Goal: Task Accomplishment & Management: Complete application form

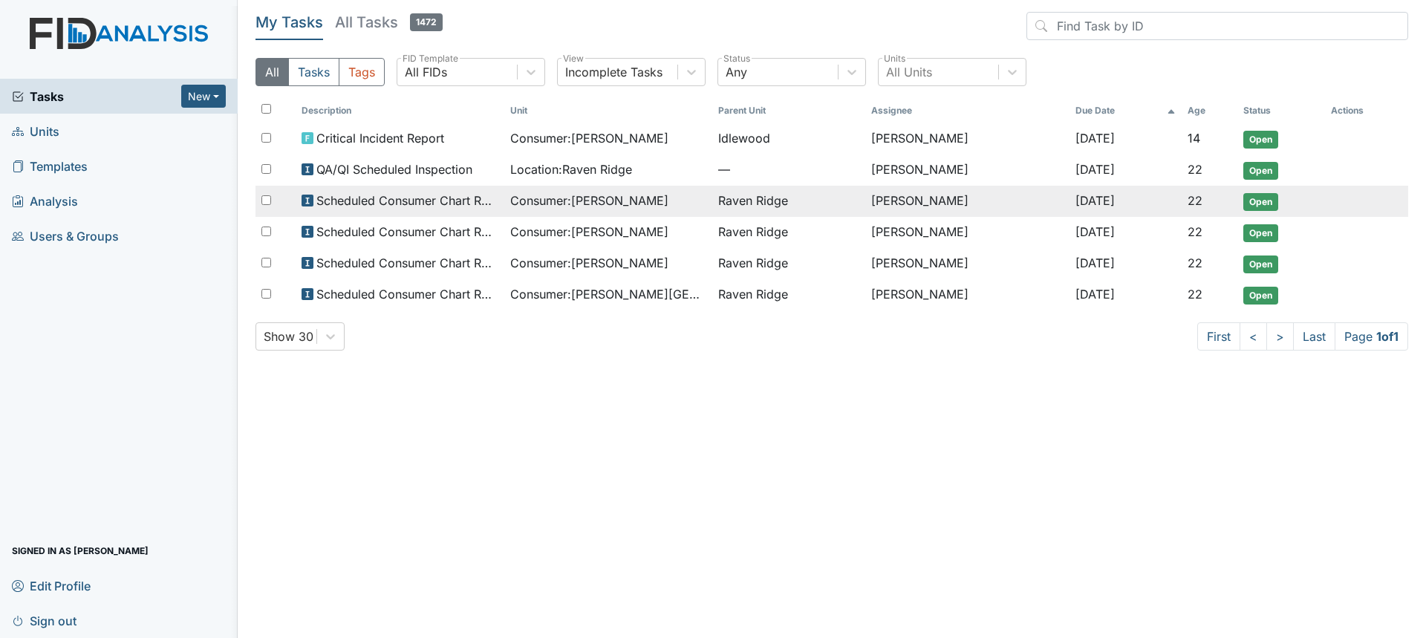
click at [604, 207] on span "Consumer : Craig, Angelo" at bounding box center [589, 201] width 158 height 18
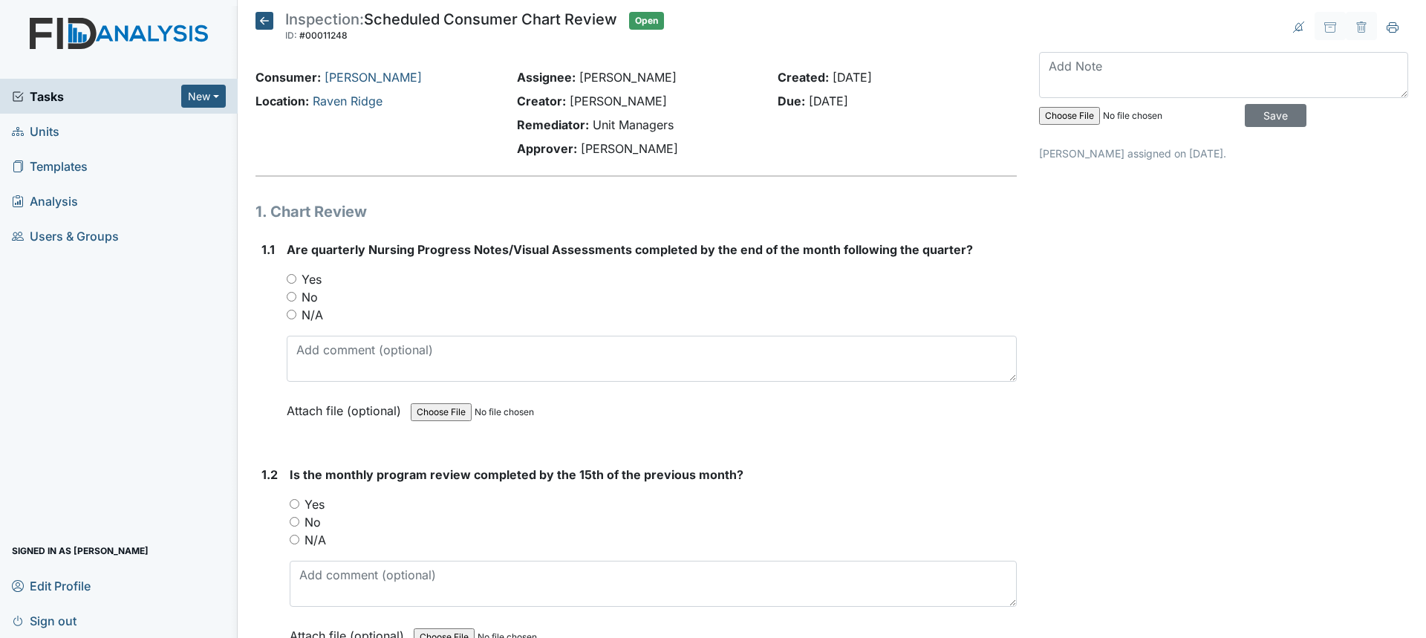
scroll to position [74, 0]
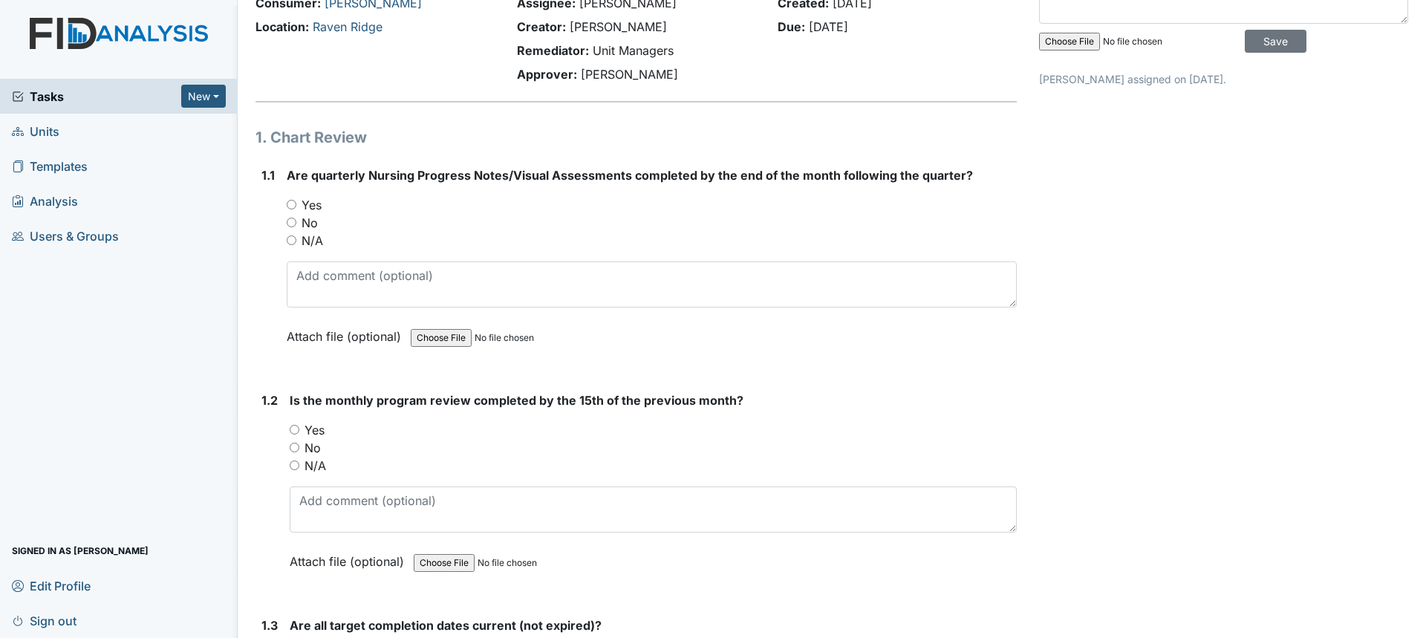
click at [295, 222] on input "No" at bounding box center [292, 223] width 10 height 10
radio input "true"
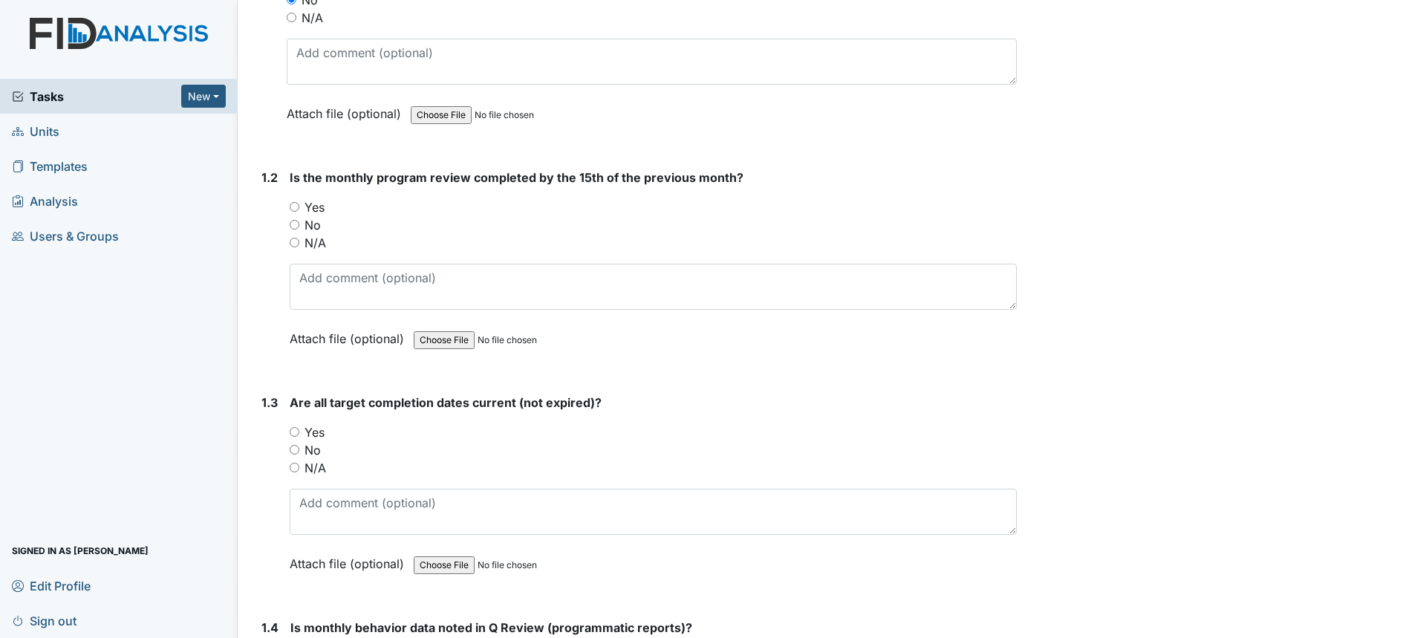
scroll to position [371, 0]
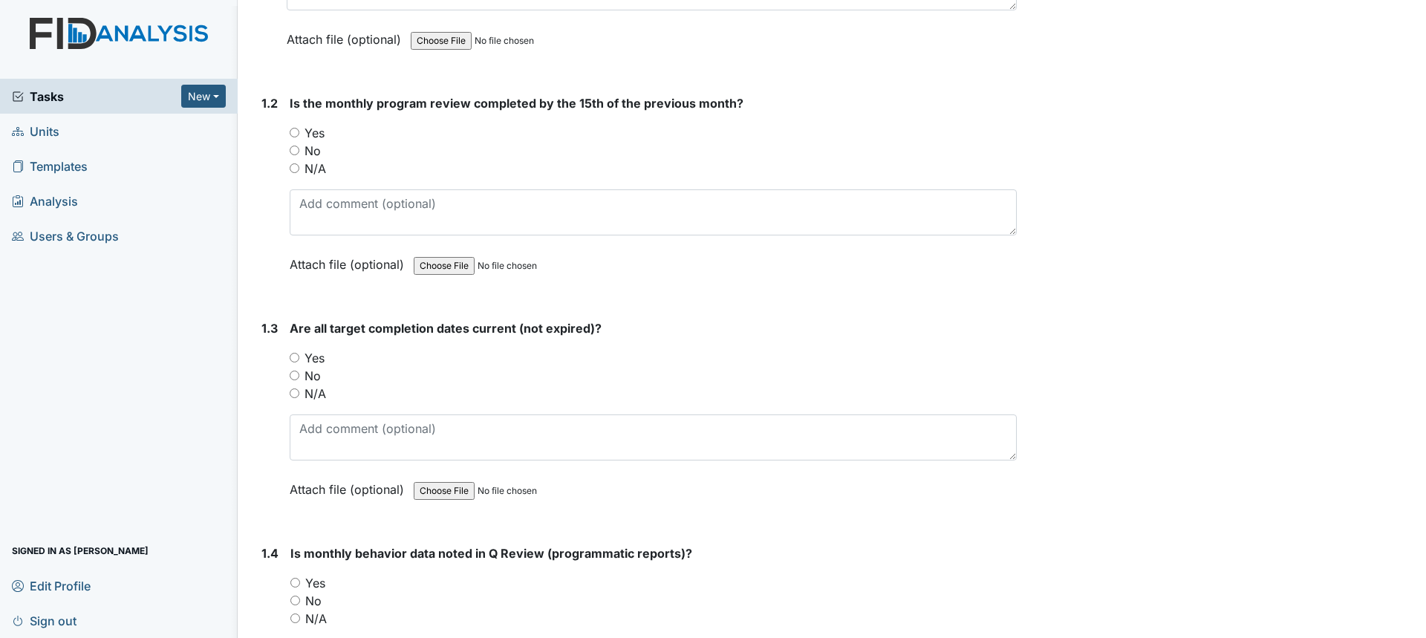
click at [318, 133] on label "Yes" at bounding box center [314, 133] width 20 height 18
click at [299, 133] on input "Yes" at bounding box center [295, 133] width 10 height 10
radio input "true"
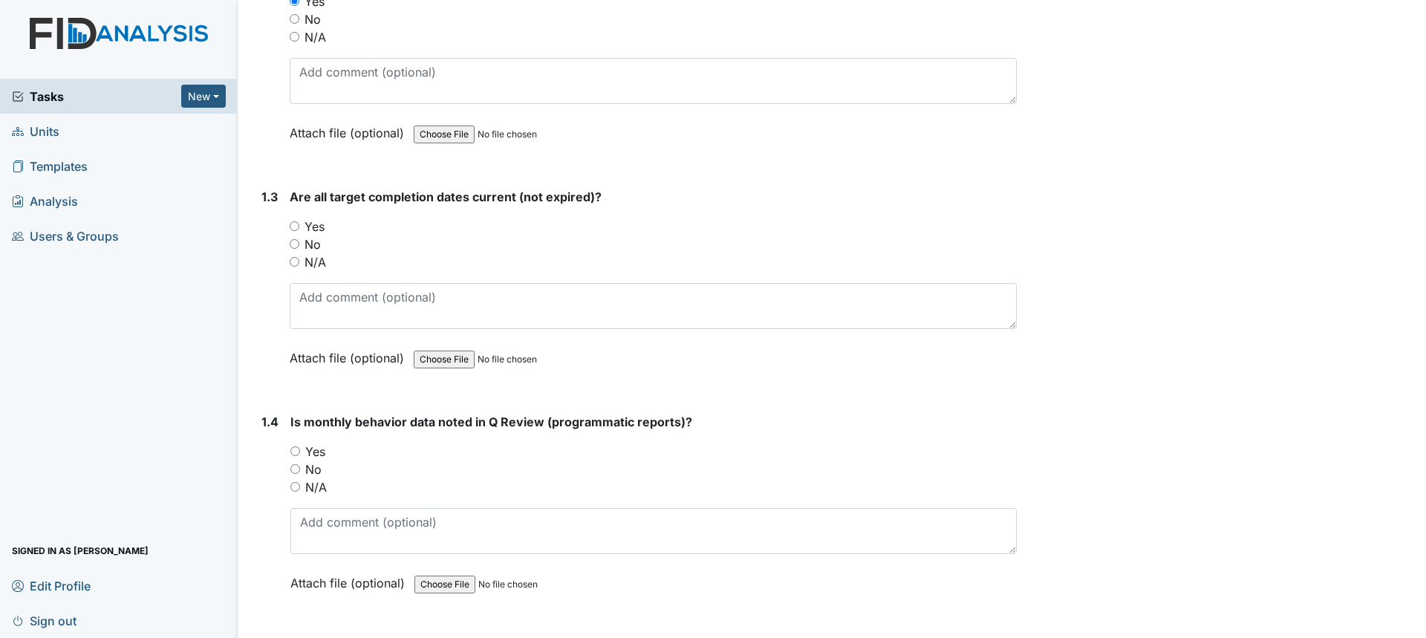
scroll to position [520, 0]
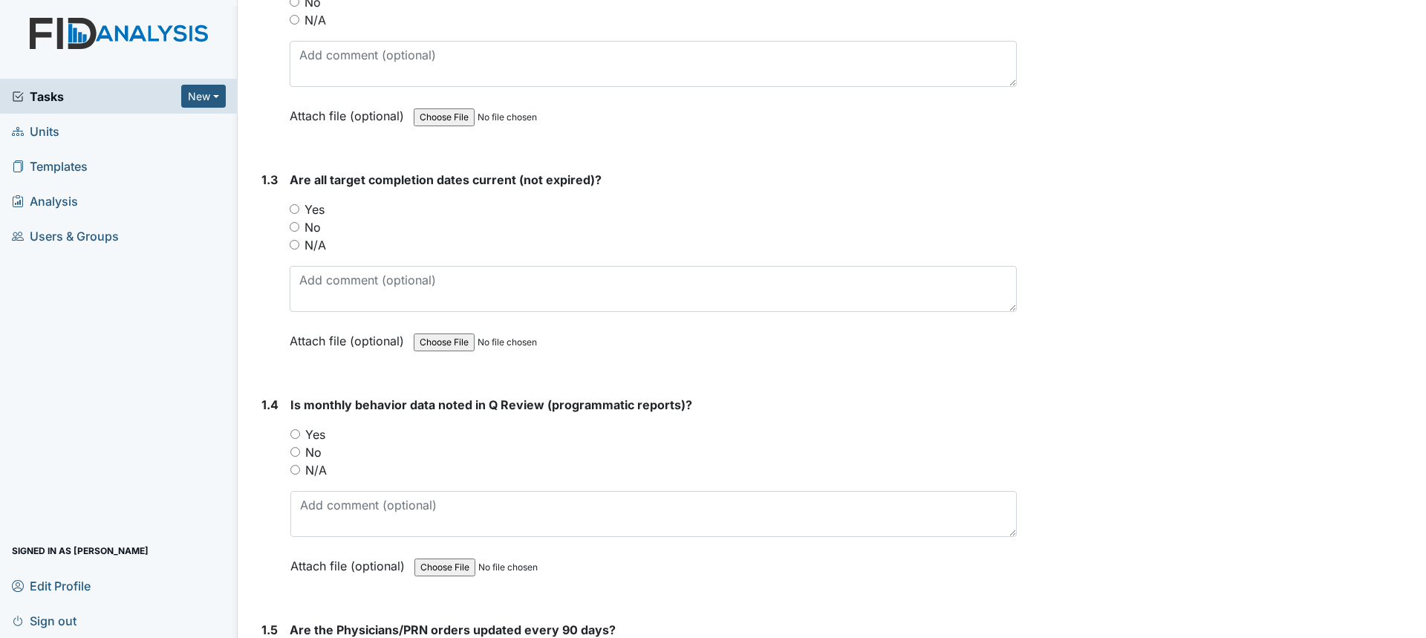
click at [308, 227] on label "No" at bounding box center [312, 227] width 16 height 18
click at [299, 227] on input "No" at bounding box center [295, 227] width 10 height 10
radio input "true"
click at [348, 303] on textarea at bounding box center [653, 289] width 727 height 46
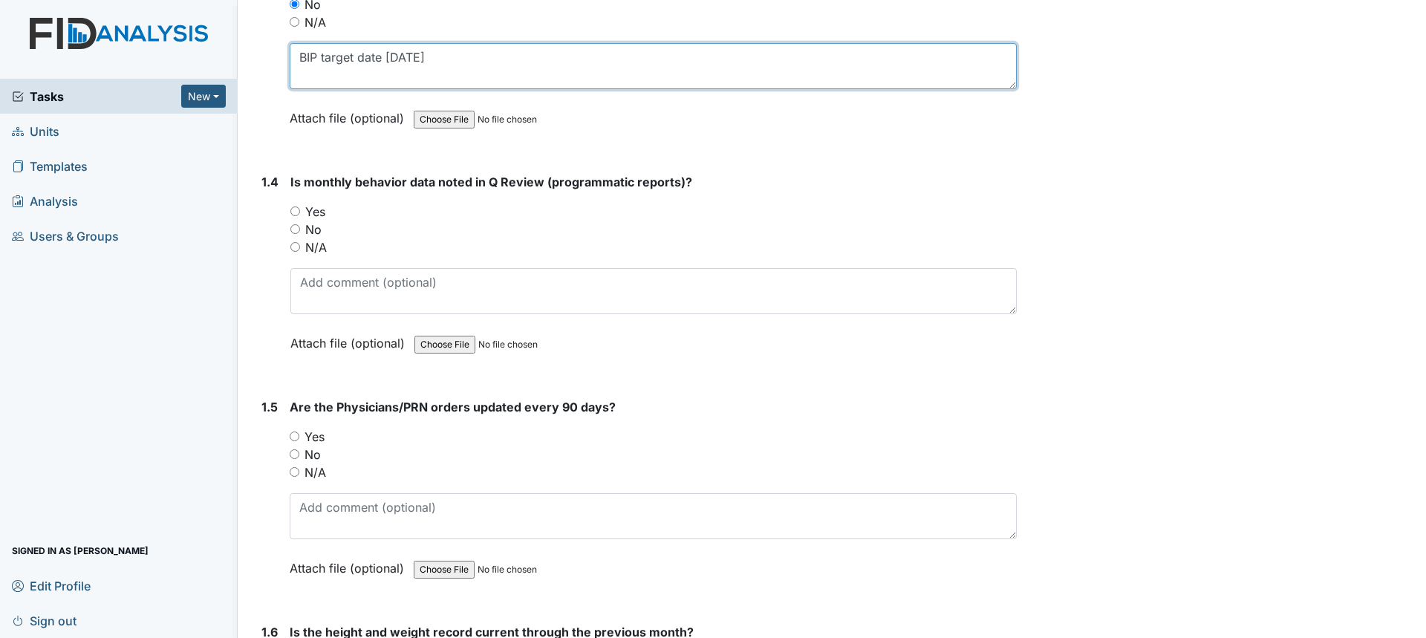
scroll to position [817, 0]
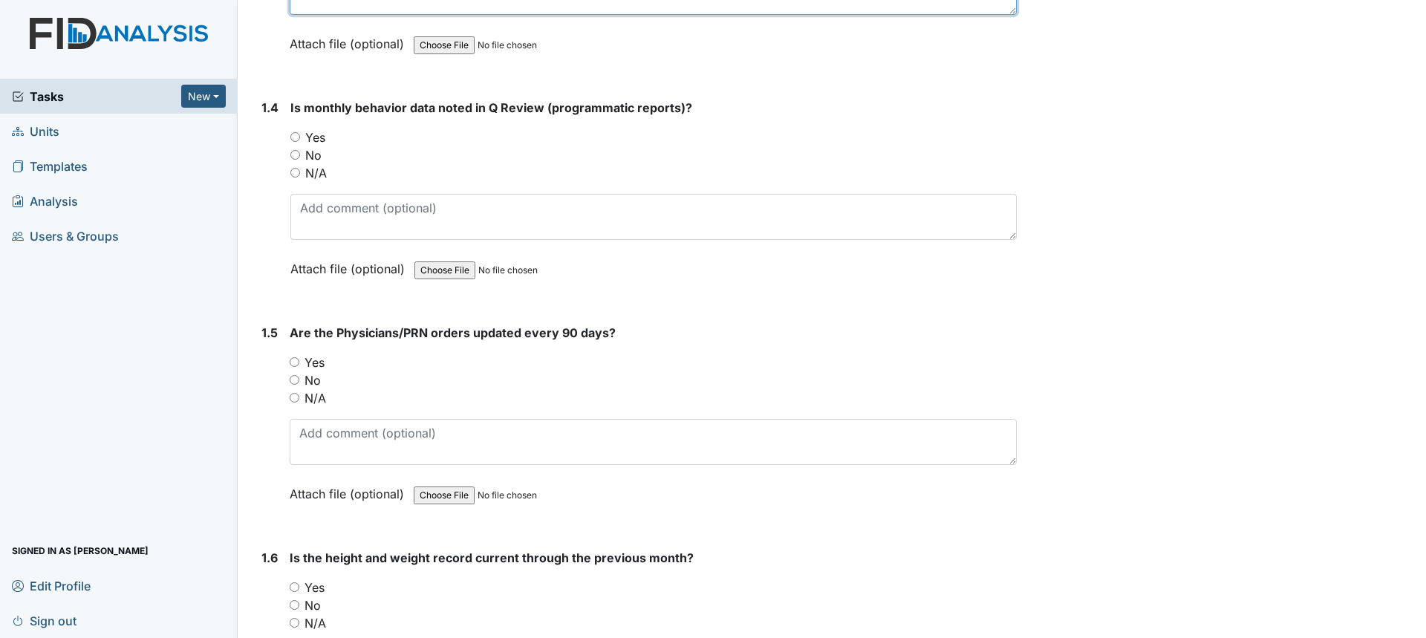
type textarea "BIP target date 7/23/25"
click at [293, 153] on input "No" at bounding box center [295, 155] width 10 height 10
radio input "true"
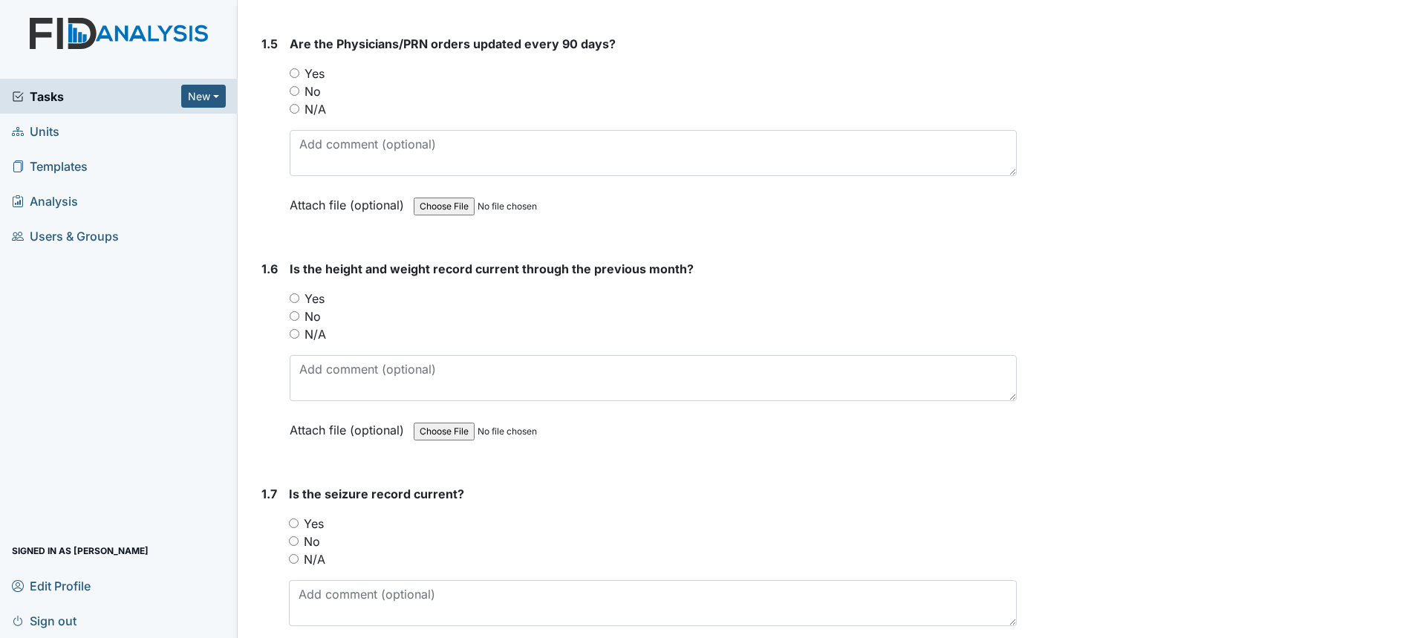
scroll to position [1114, 0]
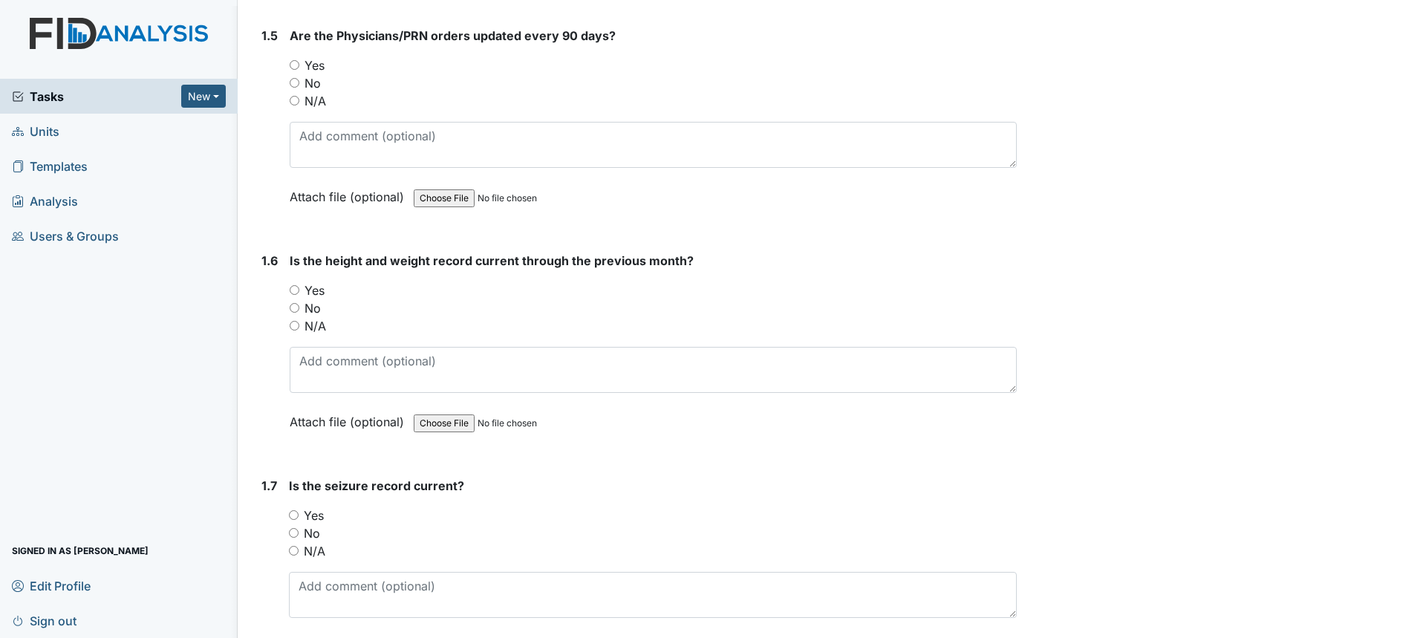
drag, startPoint x: 324, startPoint y: 58, endPoint x: 319, endPoint y: 70, distance: 13.0
click at [319, 70] on label "Yes" at bounding box center [314, 65] width 20 height 18
click at [319, 69] on label "Yes" at bounding box center [314, 65] width 20 height 18
click at [299, 69] on input "Yes" at bounding box center [295, 65] width 10 height 10
radio input "true"
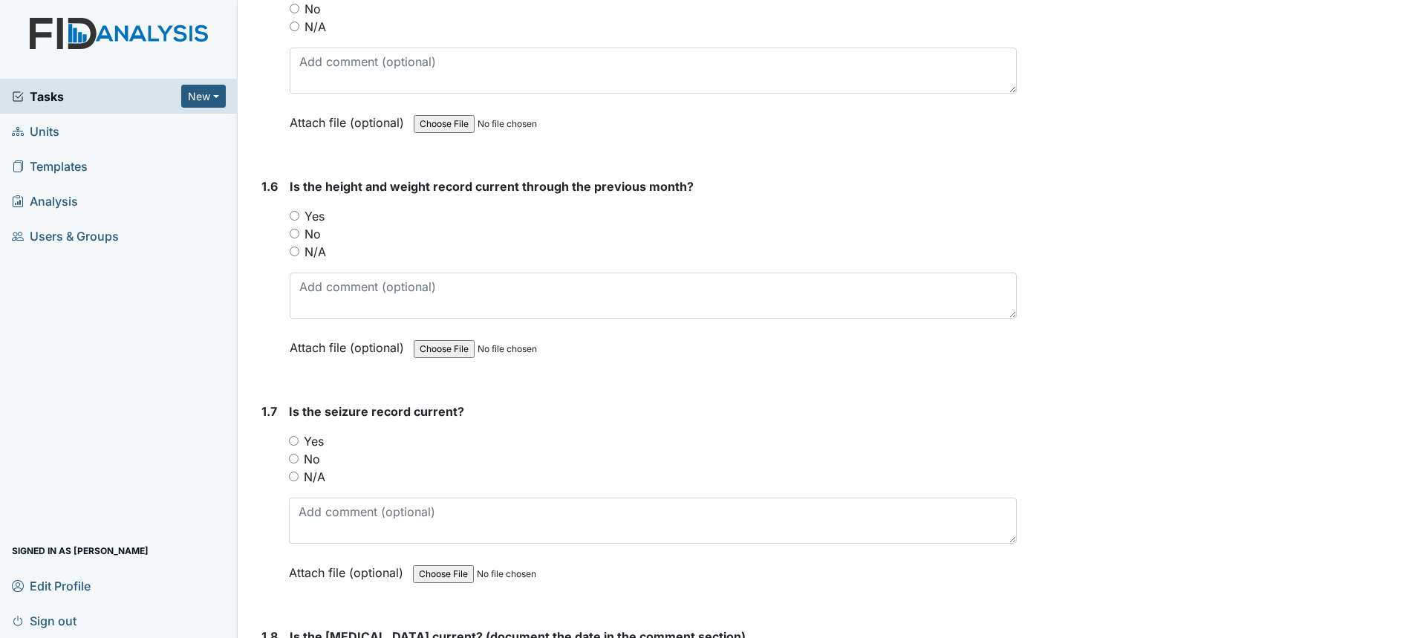
scroll to position [1262, 0]
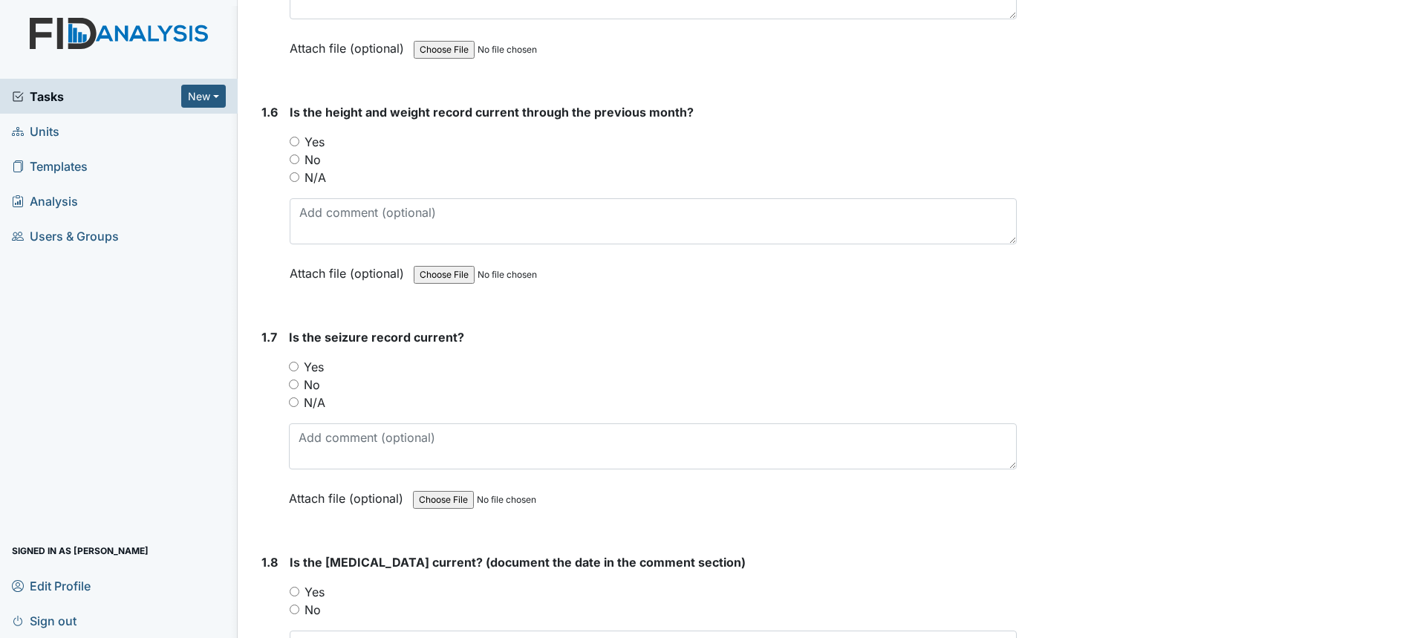
click at [317, 142] on label "Yes" at bounding box center [314, 142] width 20 height 18
click at [299, 142] on input "Yes" at bounding box center [295, 142] width 10 height 10
radio input "true"
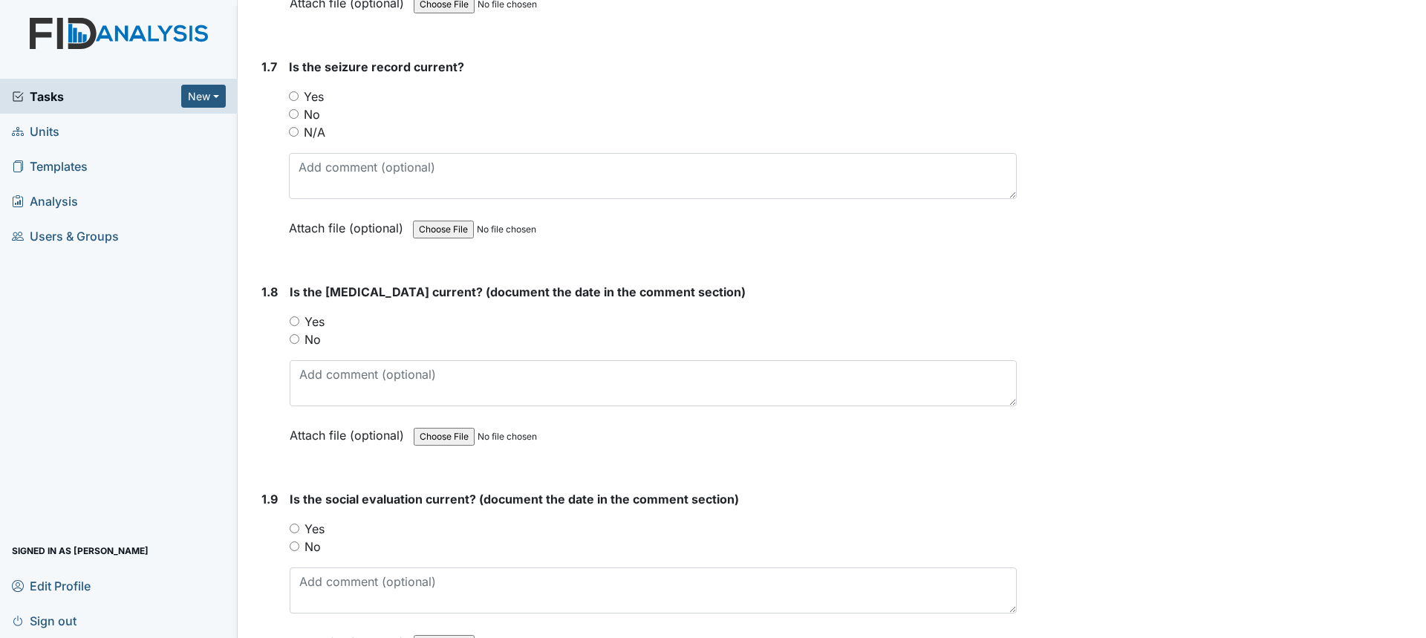
scroll to position [1559, 0]
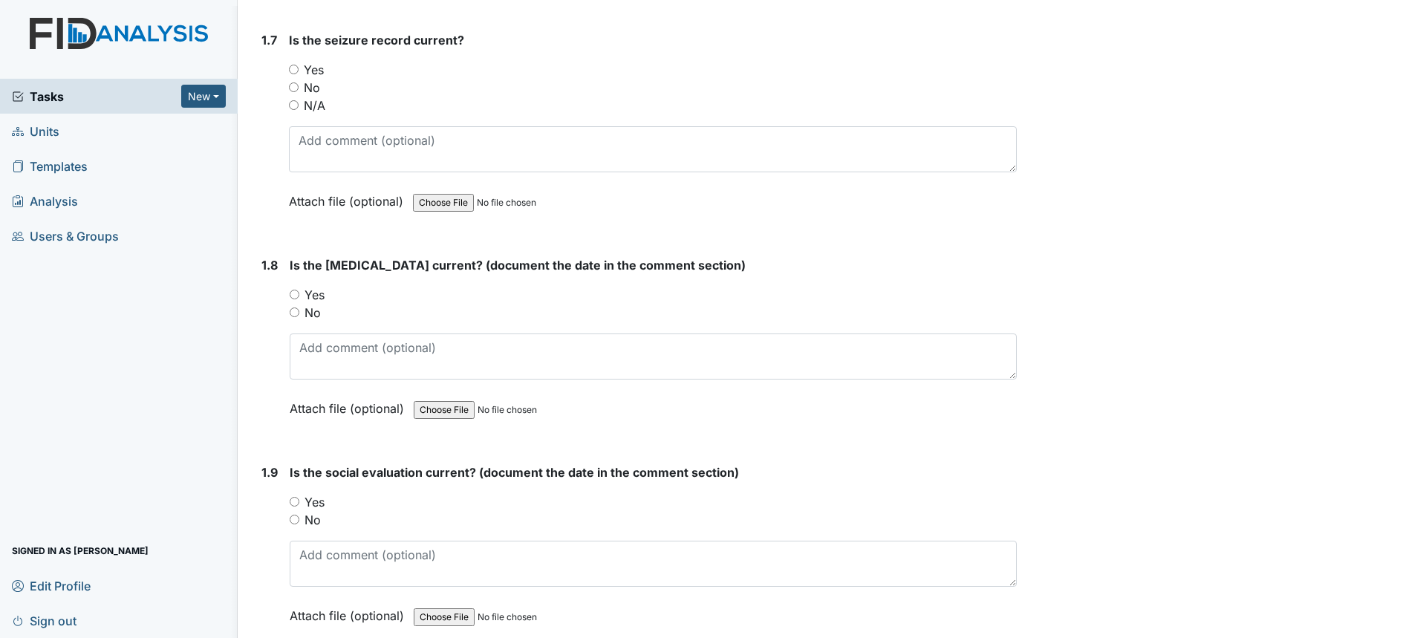
click at [313, 102] on label "N/A" at bounding box center [315, 106] width 22 height 18
click at [299, 102] on input "N/A" at bounding box center [294, 105] width 10 height 10
radio input "true"
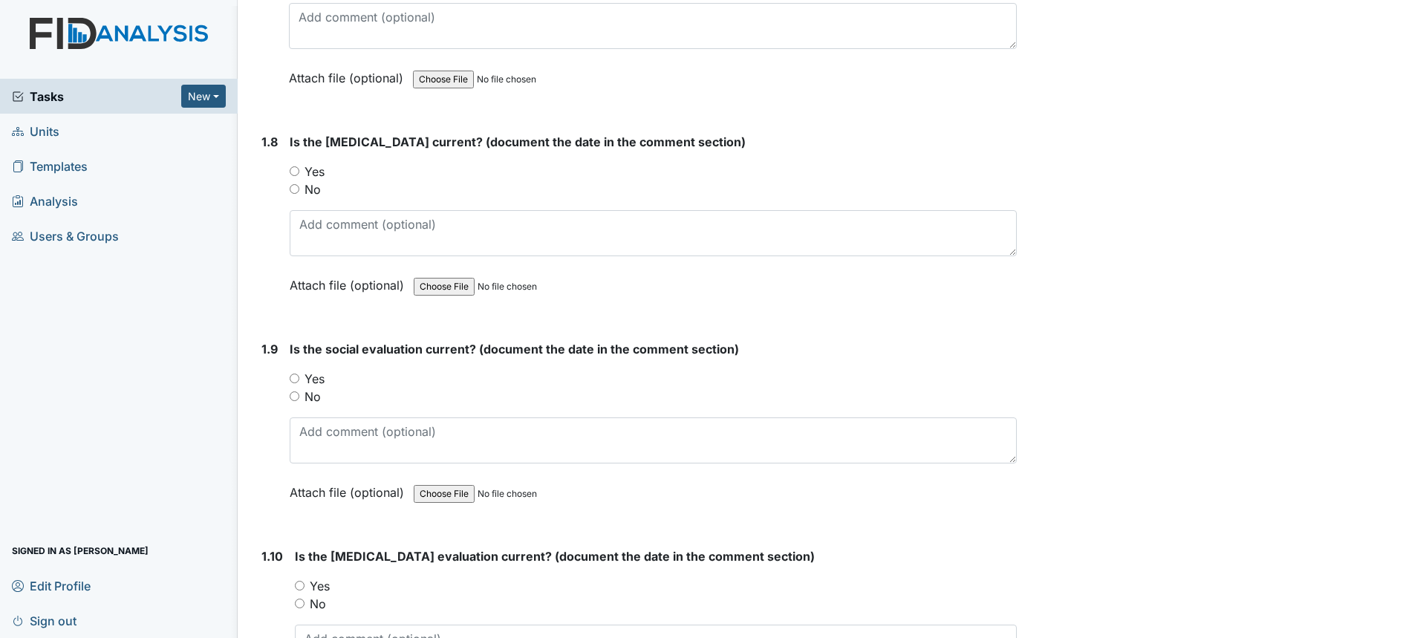
scroll to position [1708, 0]
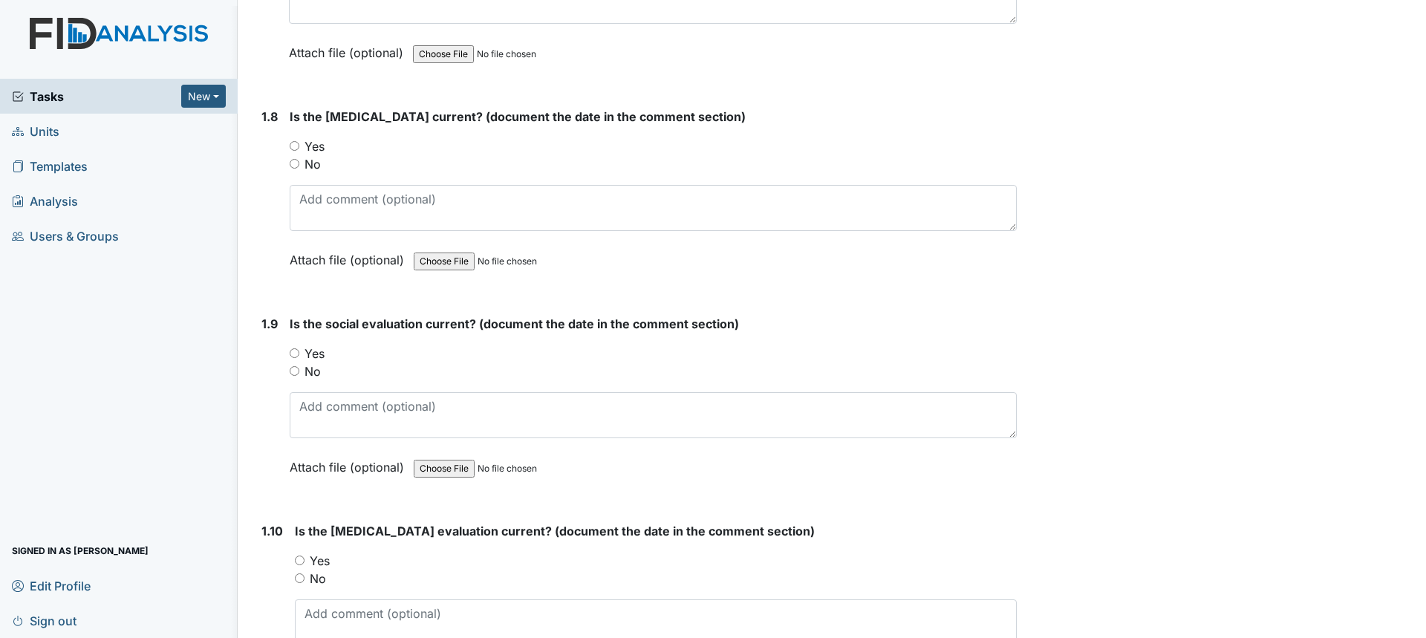
click at [293, 148] on input "Yes" at bounding box center [295, 146] width 10 height 10
radio input "true"
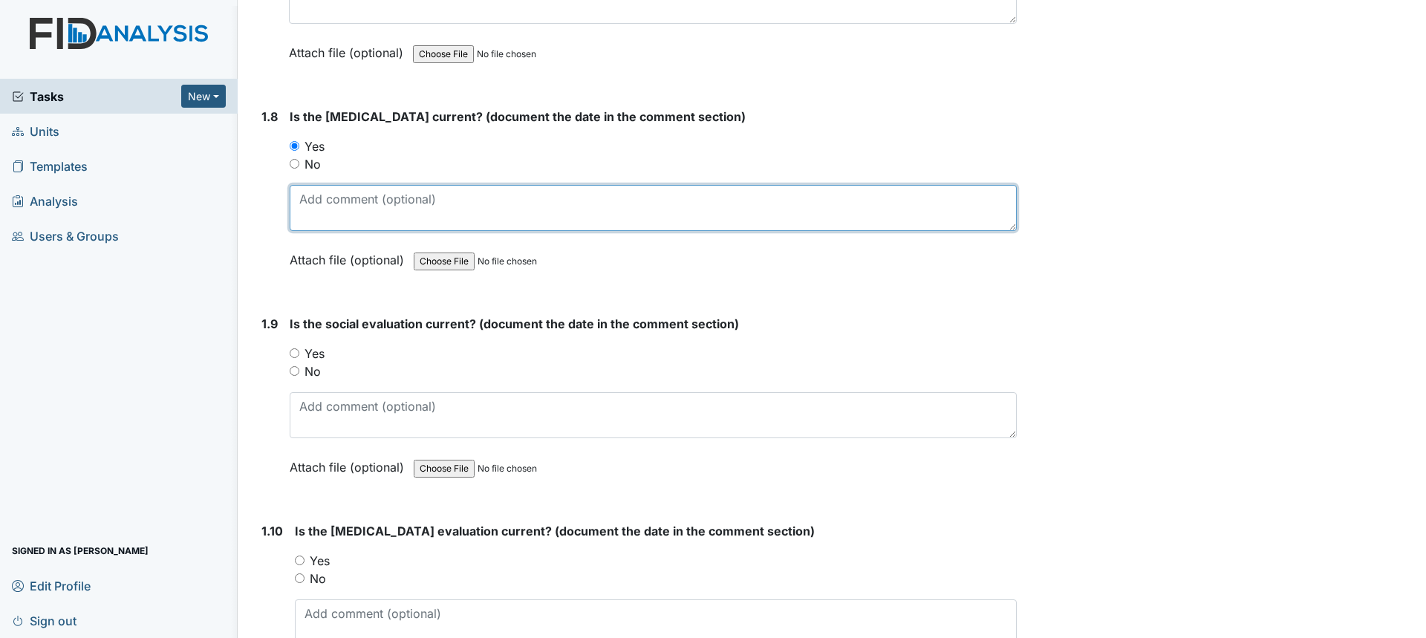
click at [333, 187] on textarea at bounding box center [653, 208] width 727 height 46
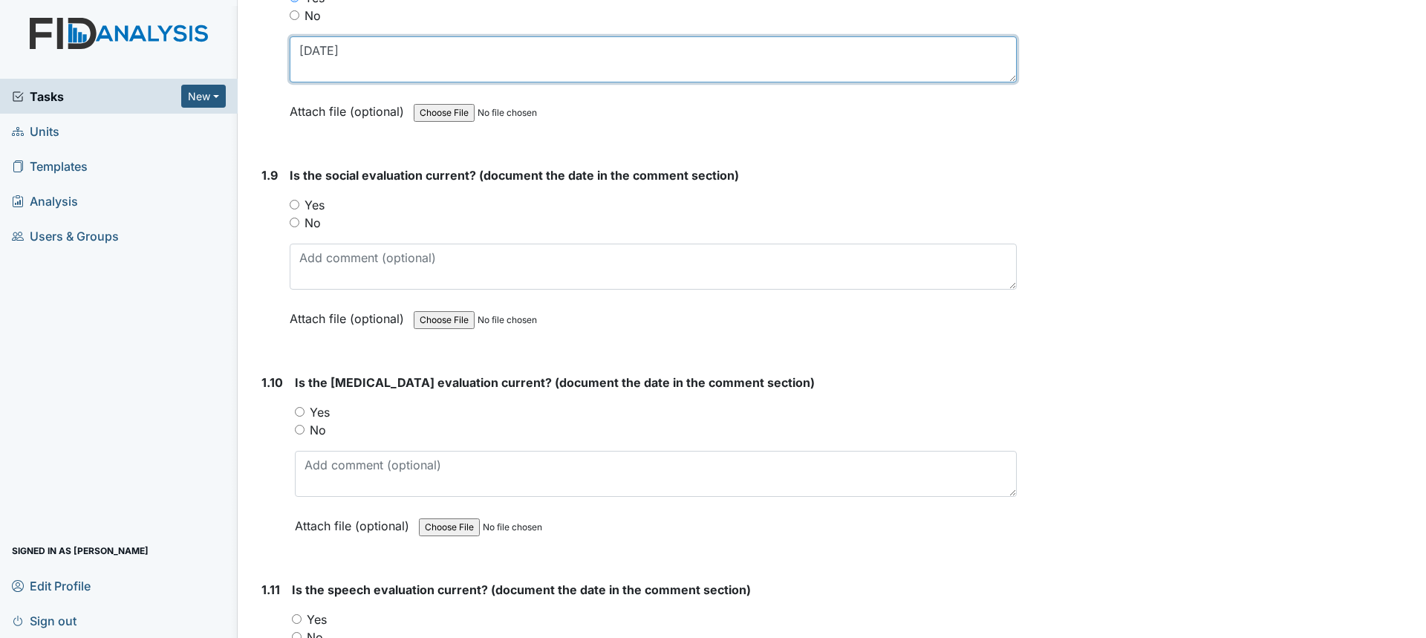
scroll to position [1931, 0]
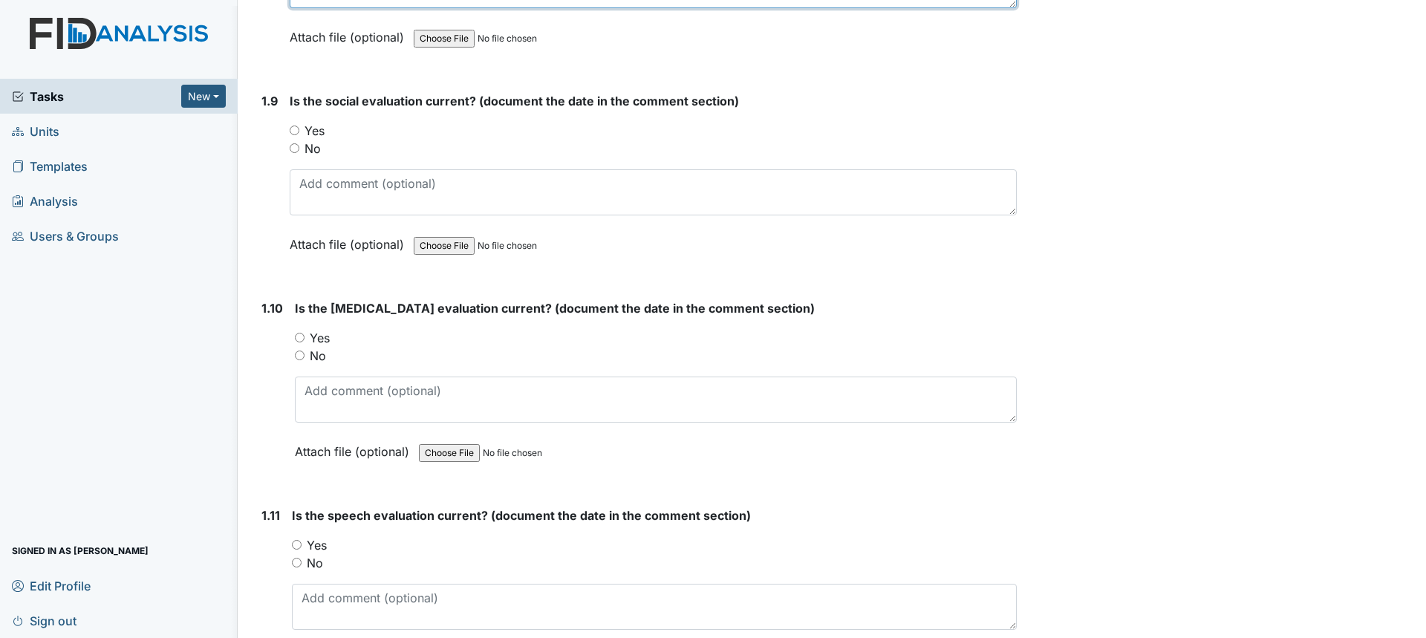
type textarea "4/5/03"
click at [314, 131] on label "Yes" at bounding box center [314, 131] width 20 height 18
click at [299, 131] on input "Yes" at bounding box center [295, 130] width 10 height 10
radio input "true"
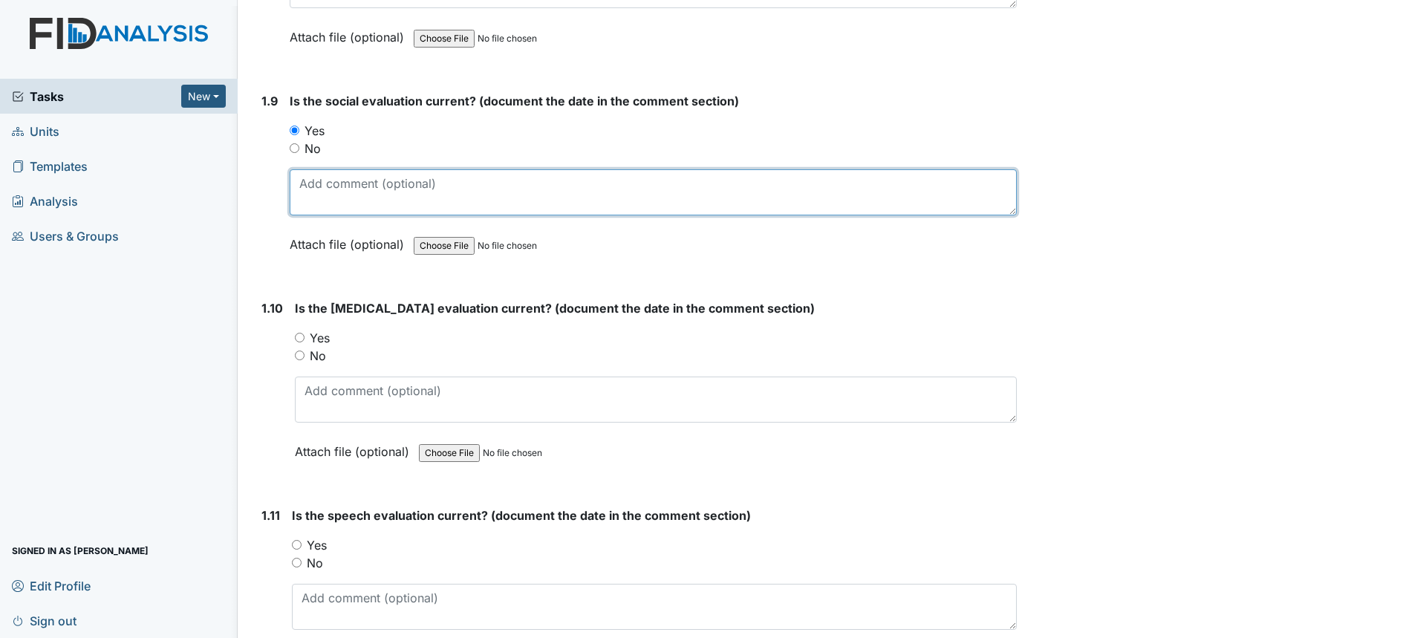
click at [342, 183] on textarea at bounding box center [653, 192] width 727 height 46
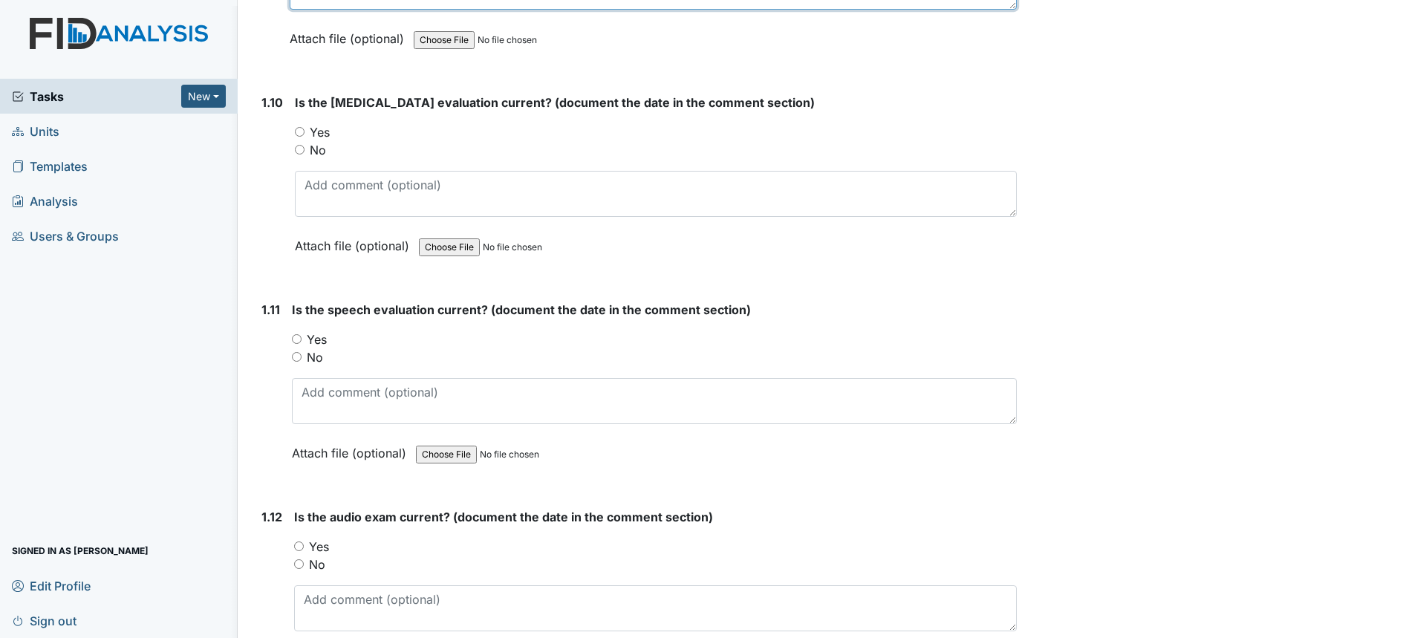
scroll to position [2153, 0]
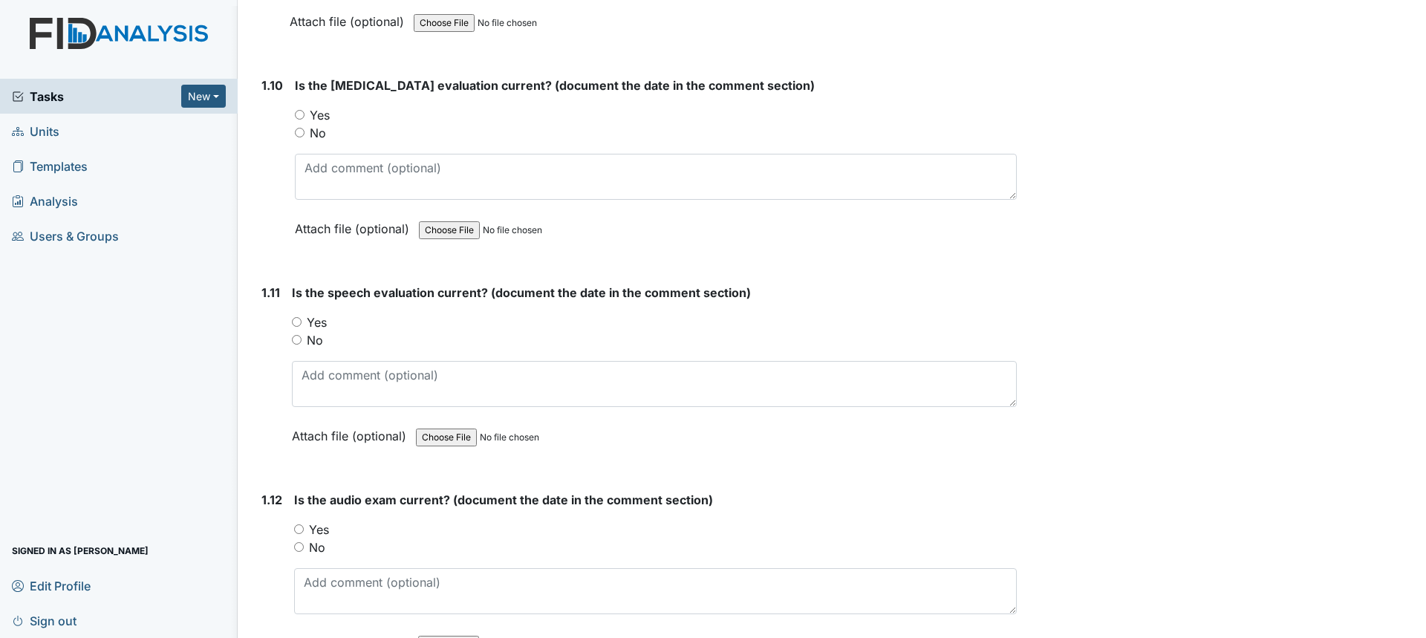
type textarea "10/20/01"
click at [316, 114] on label "Yes" at bounding box center [320, 115] width 20 height 18
click at [304, 114] on input "Yes" at bounding box center [300, 115] width 10 height 10
radio input "true"
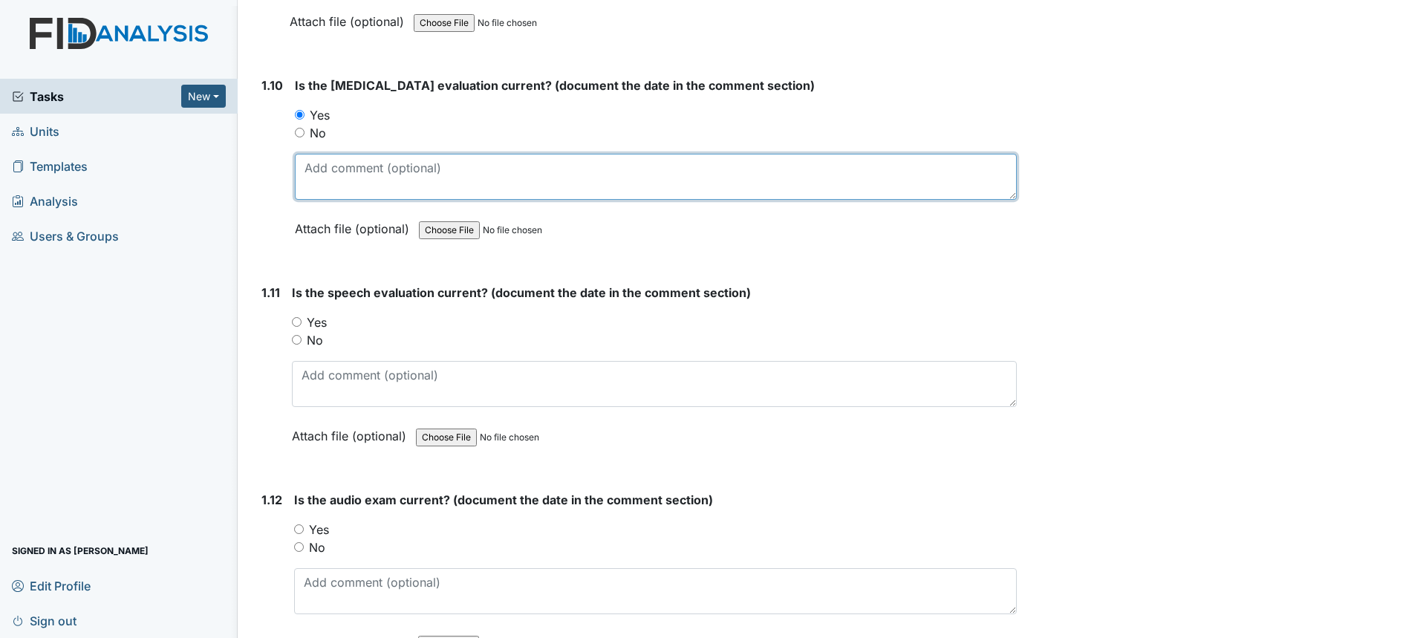
click at [335, 160] on textarea at bounding box center [656, 177] width 722 height 46
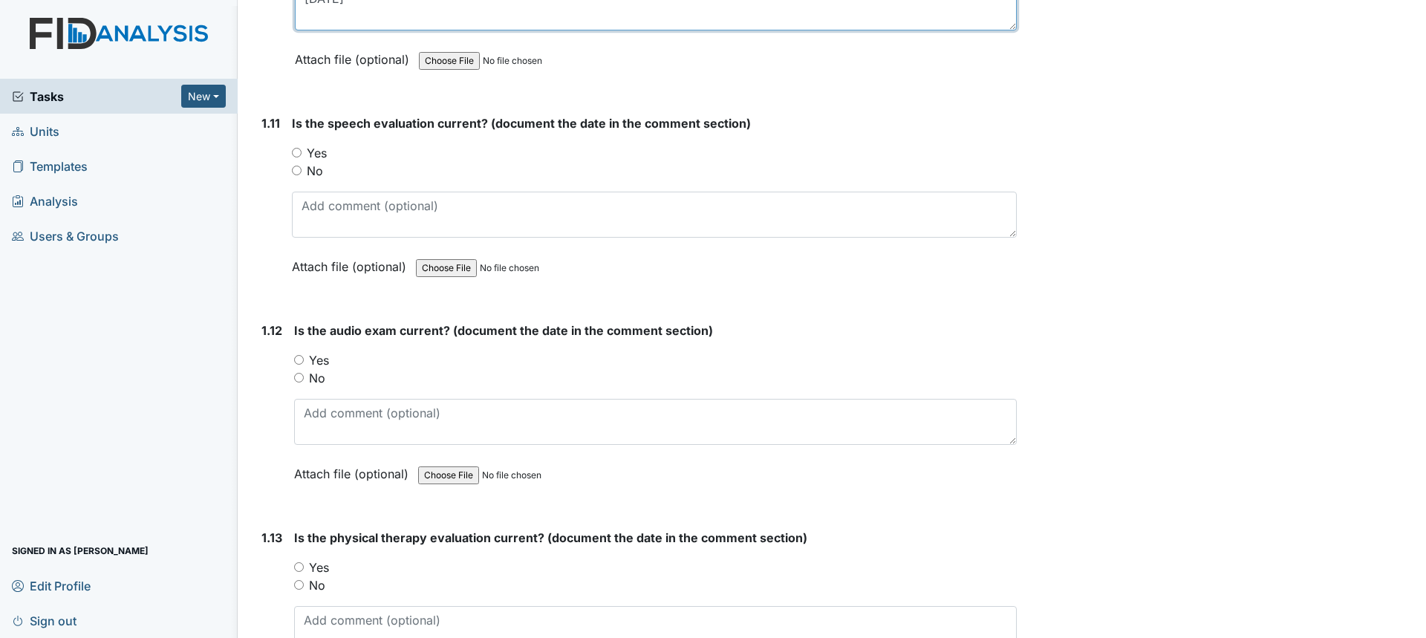
scroll to position [2376, 0]
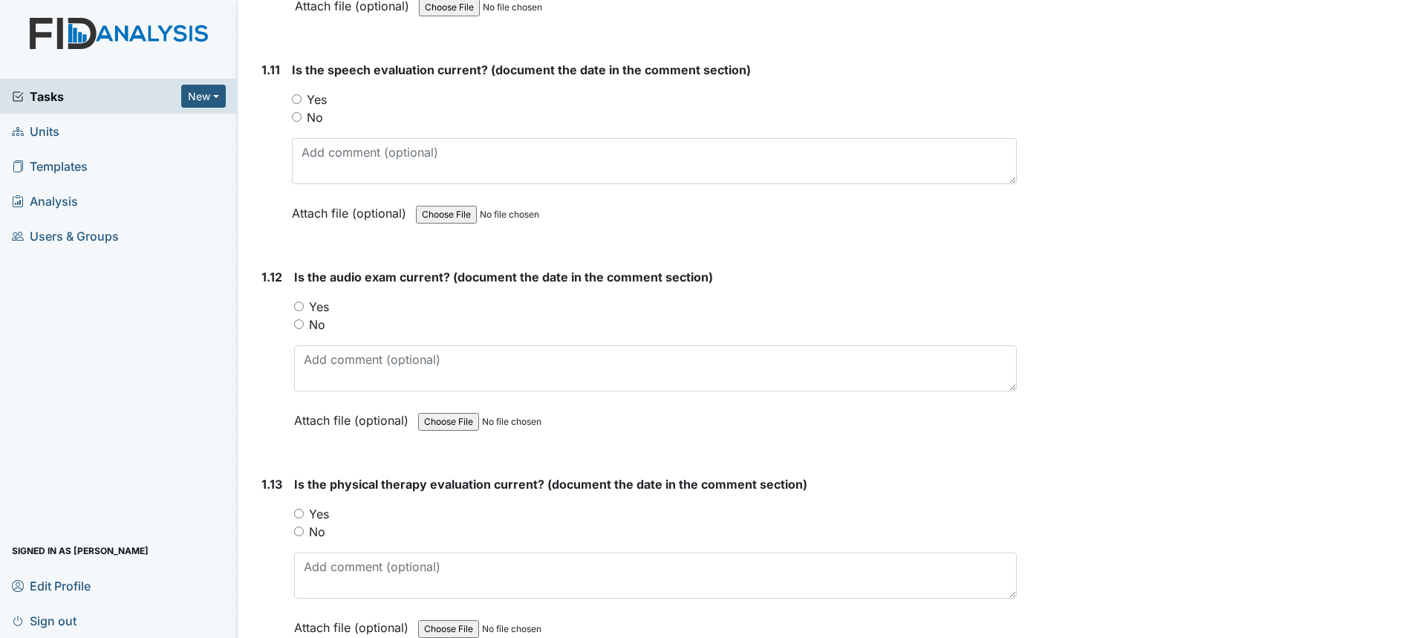
type textarea "1/30/22"
drag, startPoint x: 318, startPoint y: 102, endPoint x: 319, endPoint y: 116, distance: 13.4
click at [318, 102] on label "Yes" at bounding box center [317, 100] width 20 height 18
click at [301, 102] on input "Yes" at bounding box center [297, 99] width 10 height 10
radio input "true"
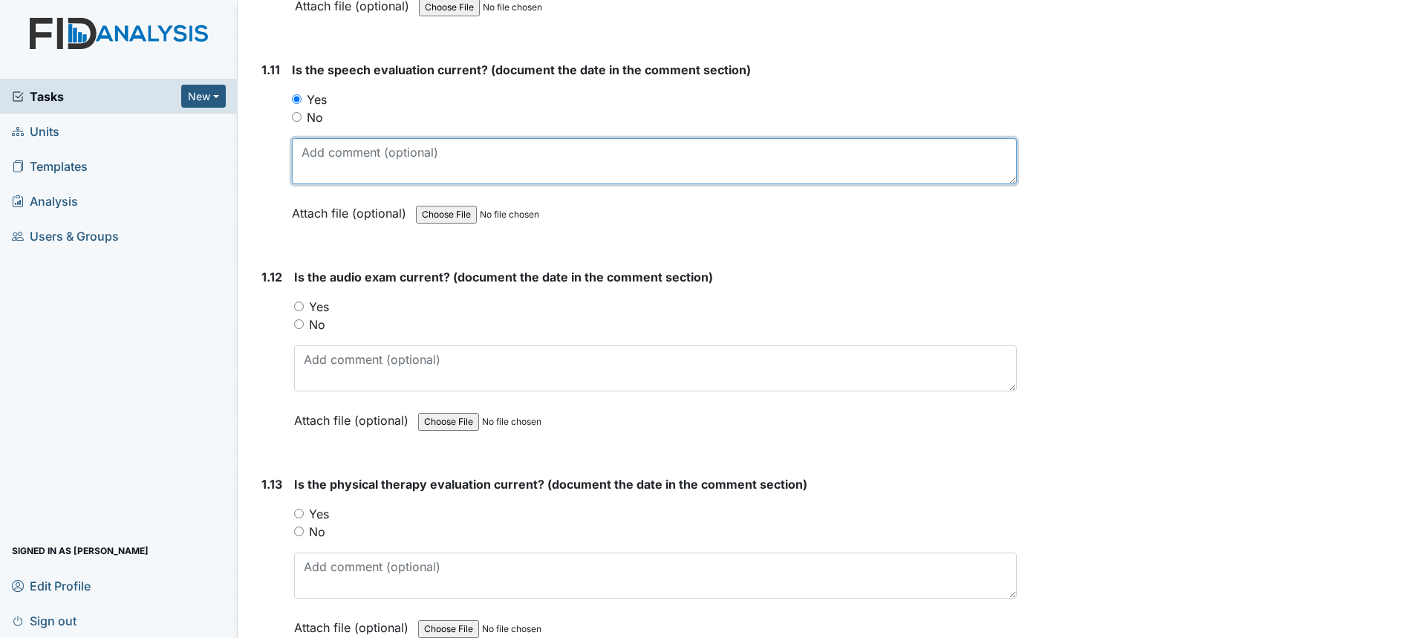
click at [350, 160] on textarea at bounding box center [654, 161] width 725 height 46
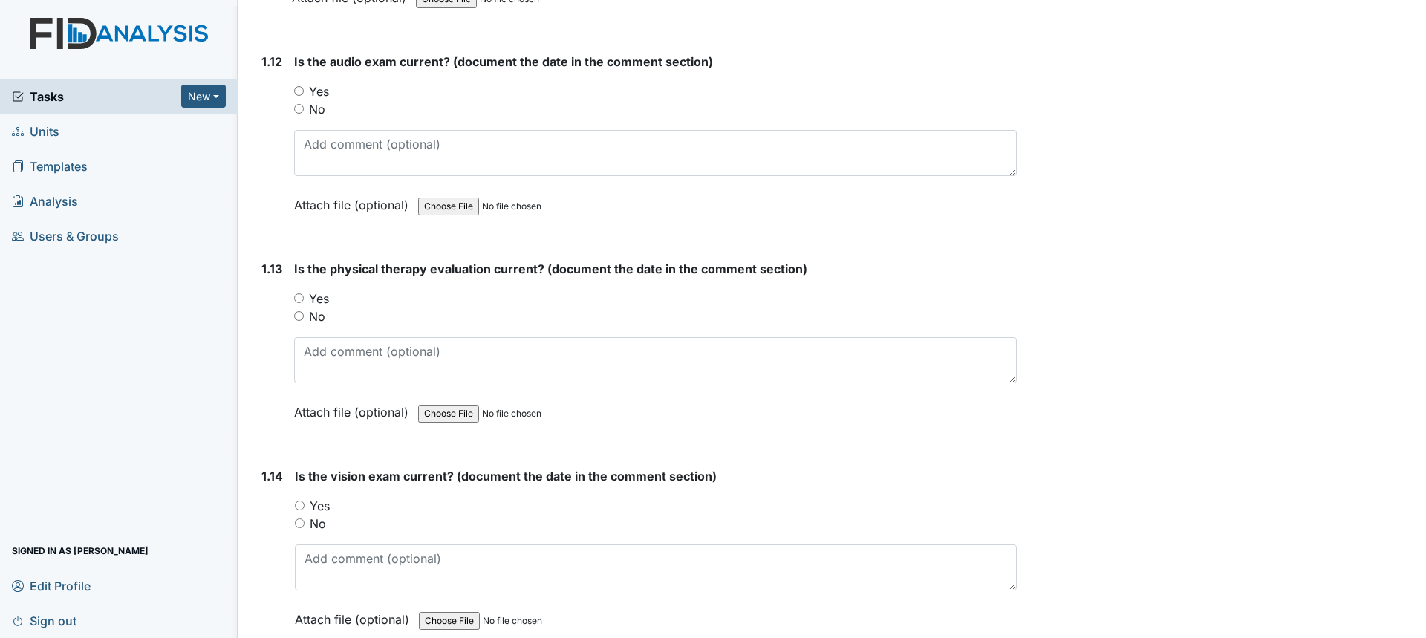
scroll to position [2599, 0]
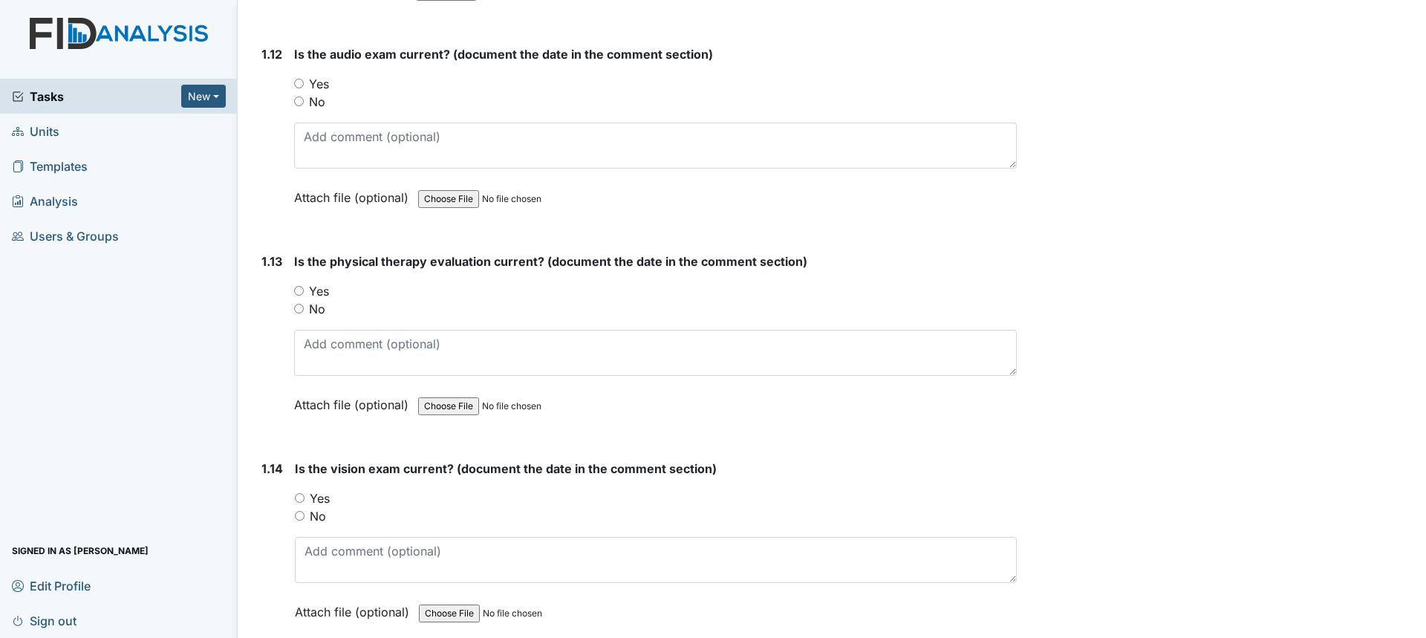
type textarea "12/30/09"
click at [315, 87] on label "Yes" at bounding box center [319, 84] width 20 height 18
click at [304, 87] on input "Yes" at bounding box center [299, 84] width 10 height 10
radio input "true"
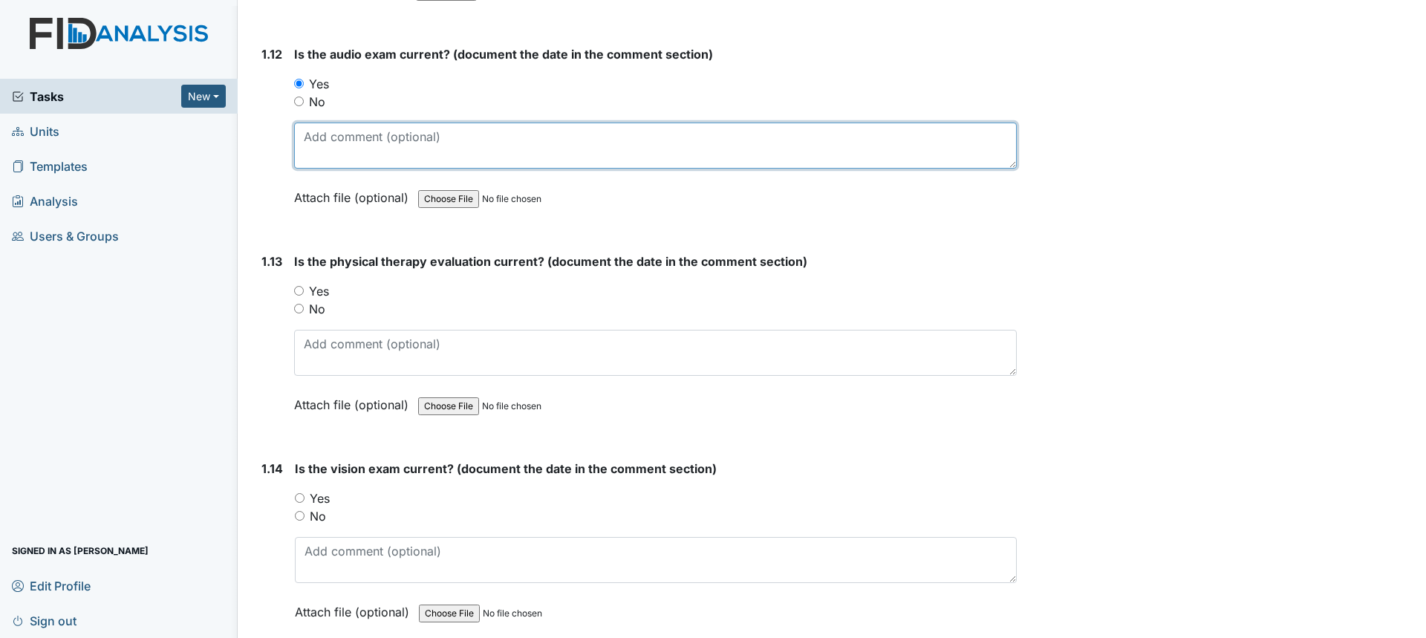
click at [348, 140] on textarea at bounding box center [655, 146] width 723 height 46
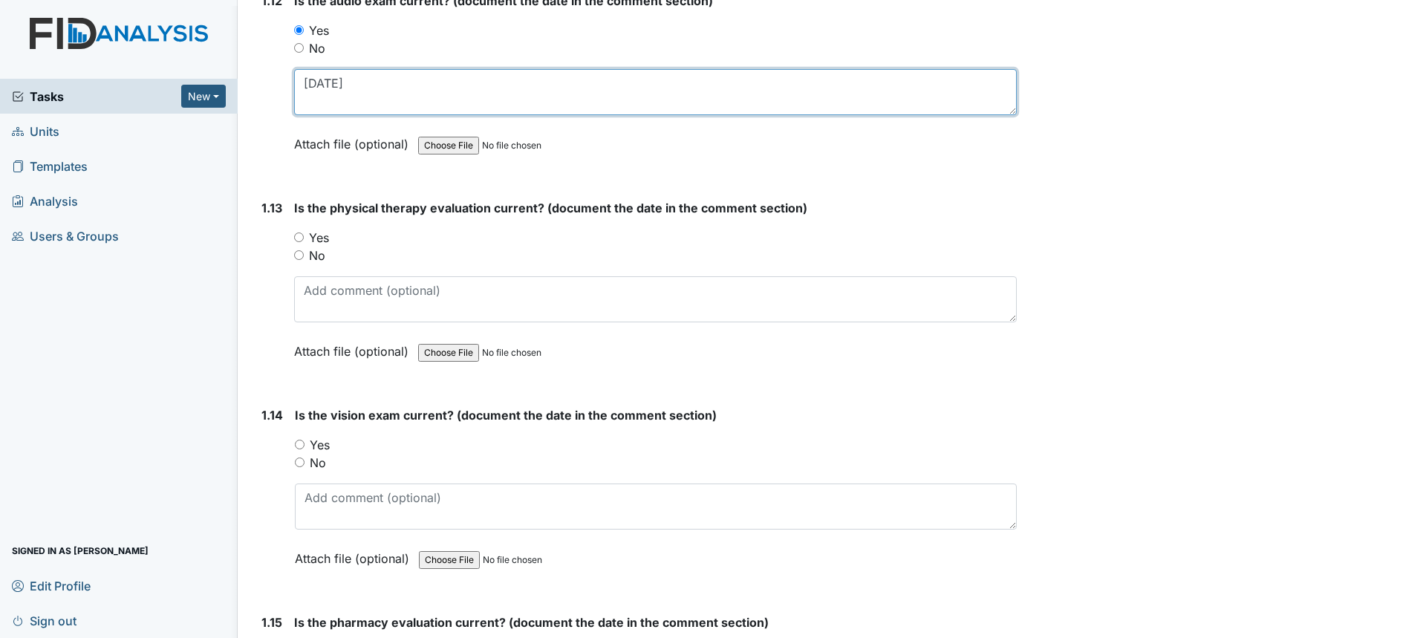
scroll to position [2747, 0]
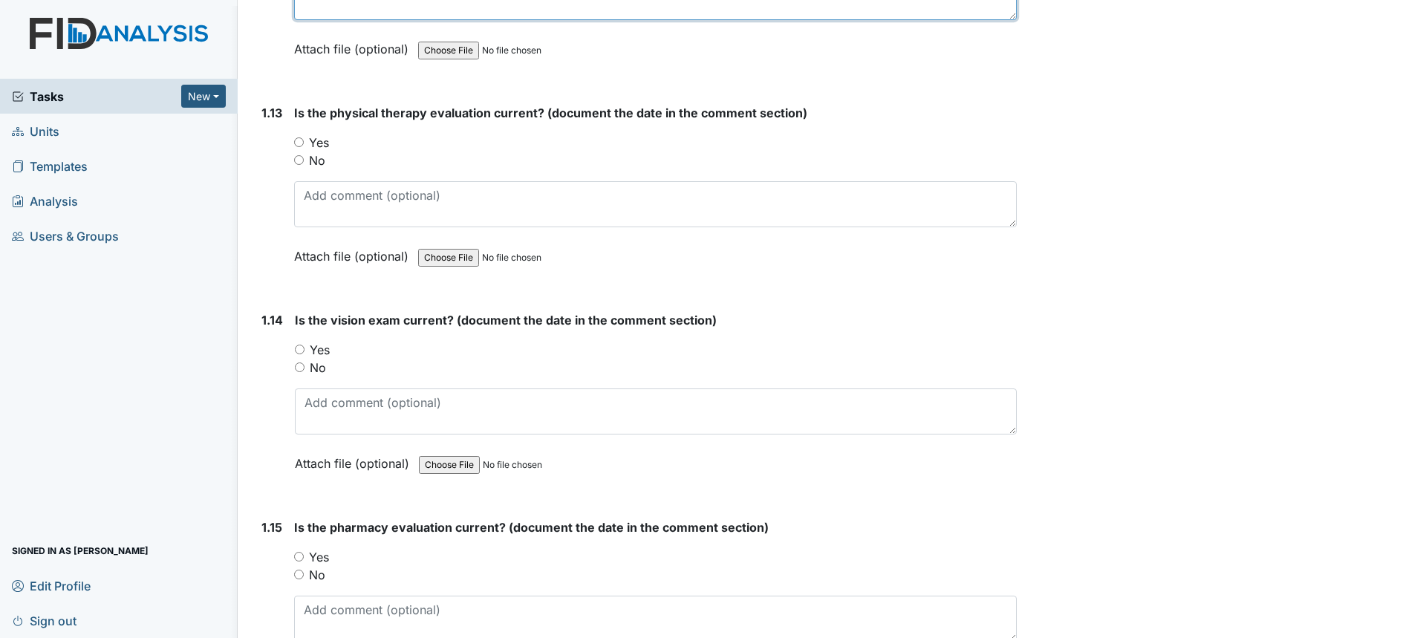
type textarea "9/27/07"
click at [322, 145] on label "Yes" at bounding box center [319, 143] width 20 height 18
click at [304, 145] on input "Yes" at bounding box center [299, 142] width 10 height 10
radio input "true"
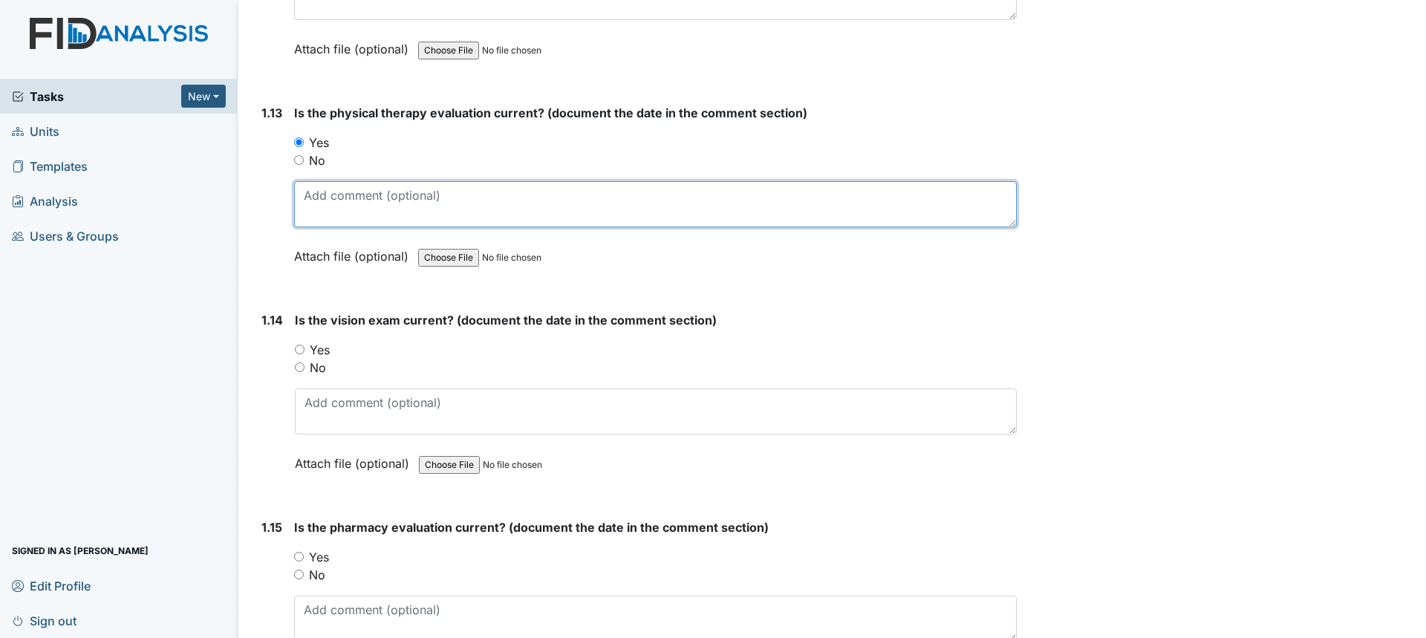
click at [352, 199] on textarea at bounding box center [655, 204] width 723 height 46
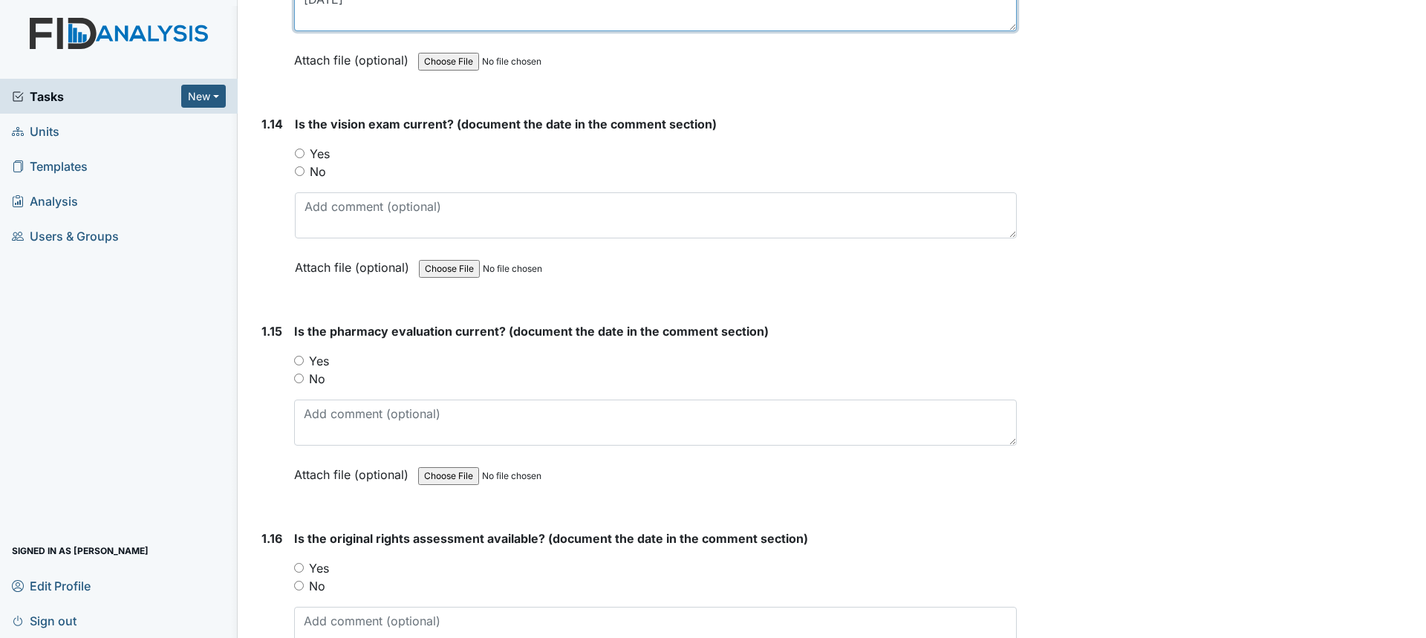
scroll to position [2970, 0]
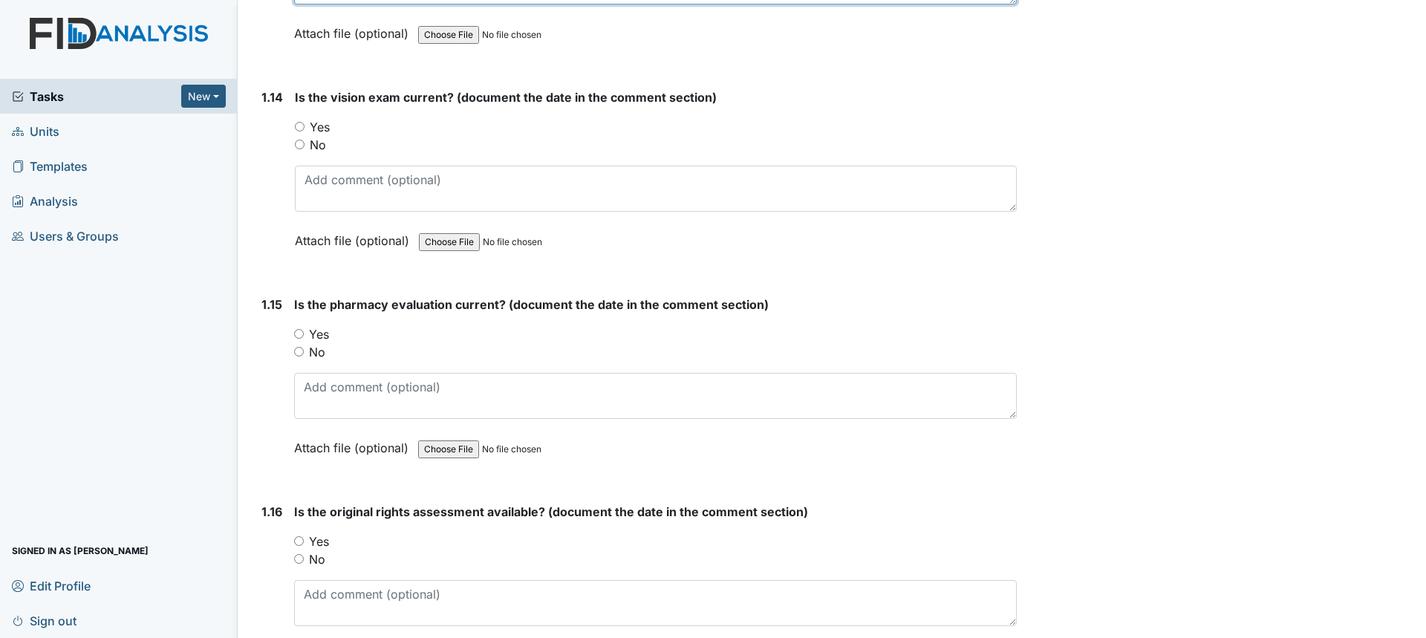
type textarea "9/1/03"
click at [299, 539] on input "Yes" at bounding box center [299, 541] width 10 height 10
radio input "true"
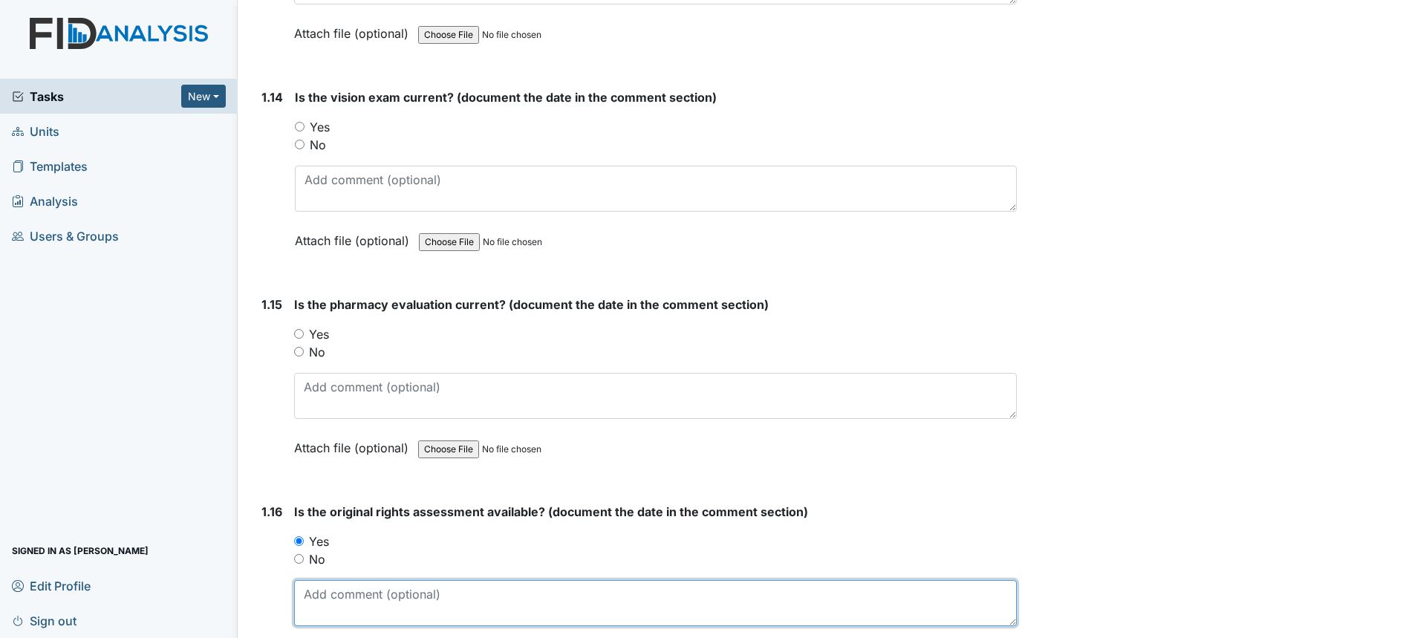
click at [329, 587] on textarea at bounding box center [655, 603] width 723 height 46
type textarea "4/1/05"
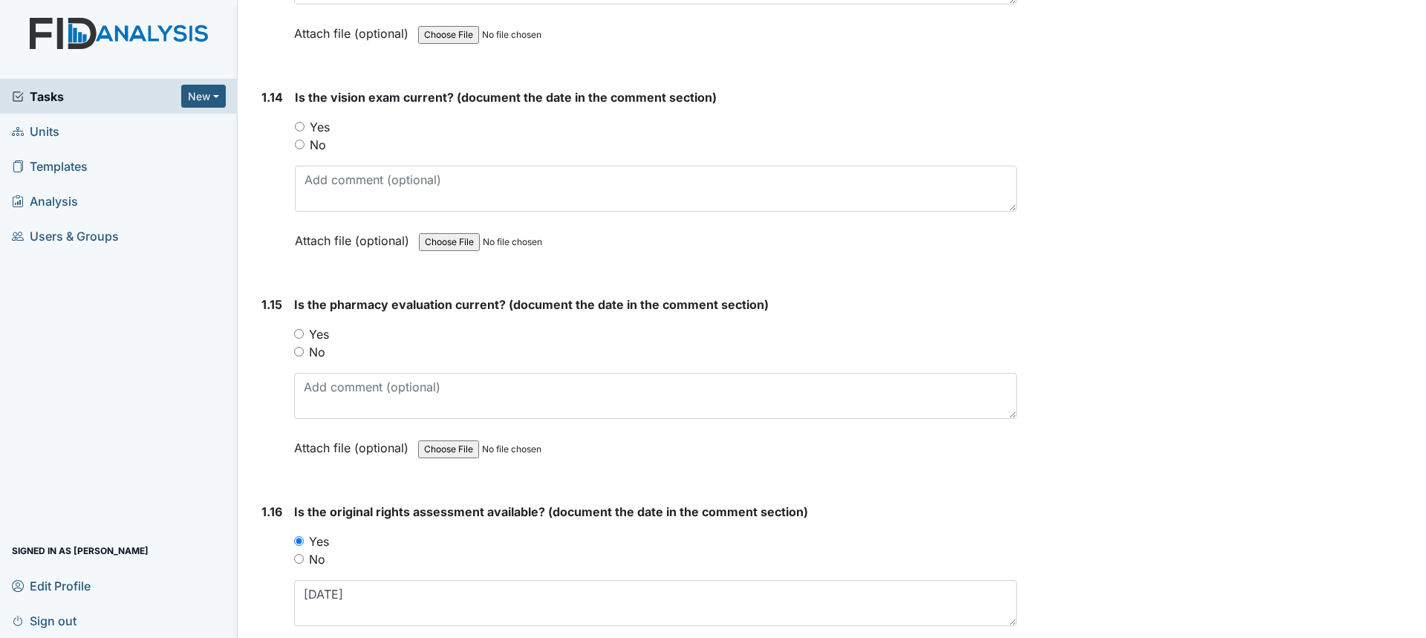
click at [528, 544] on div "Yes" at bounding box center [655, 541] width 723 height 18
click at [322, 128] on label "Yes" at bounding box center [320, 127] width 20 height 18
click at [304, 128] on input "Yes" at bounding box center [300, 127] width 10 height 10
radio input "true"
click at [353, 198] on textarea at bounding box center [656, 189] width 722 height 46
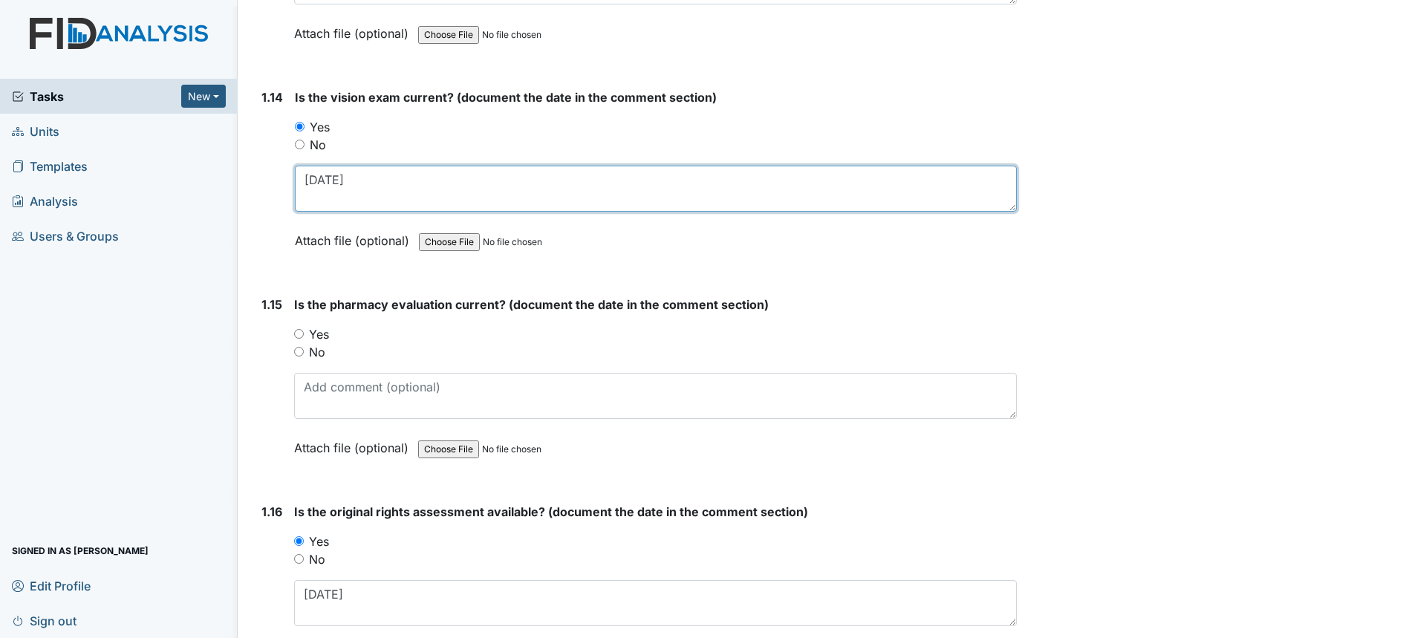
type textarea "12/2/24"
click at [313, 350] on label "No" at bounding box center [317, 352] width 16 height 18
click at [304, 350] on input "No" at bounding box center [299, 352] width 10 height 10
radio input "true"
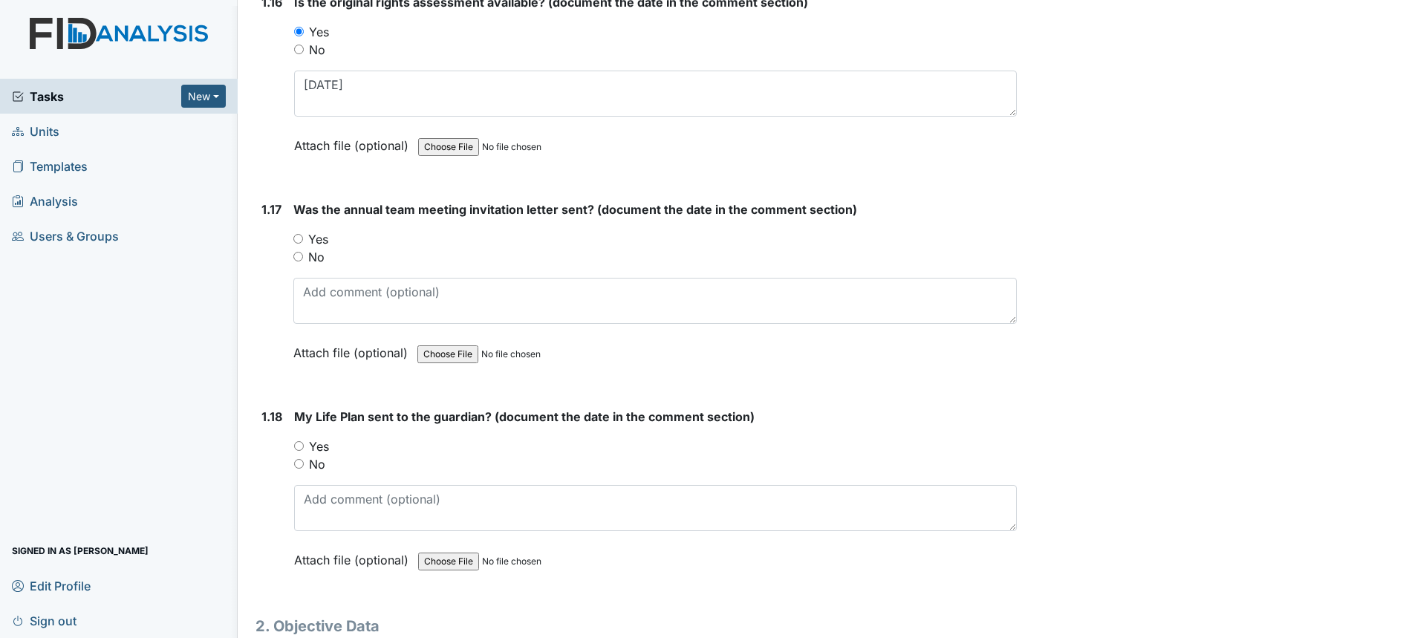
scroll to position [3490, 0]
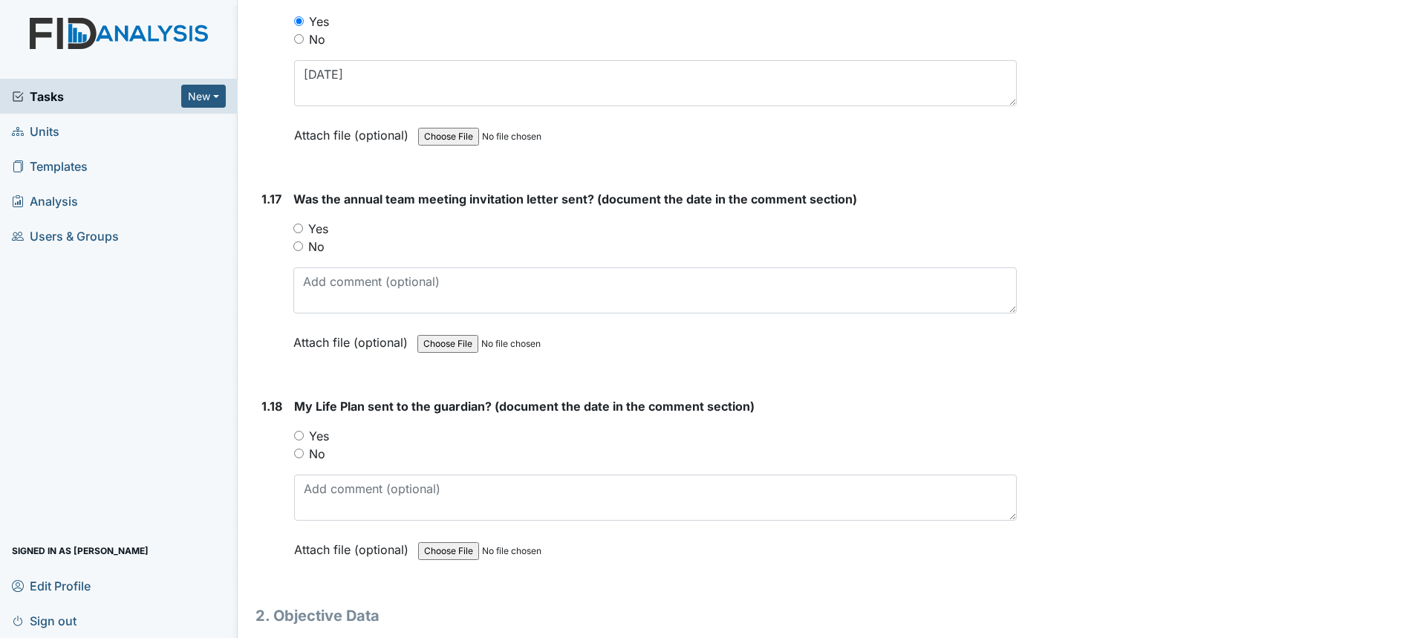
click at [317, 227] on label "Yes" at bounding box center [318, 229] width 20 height 18
click at [303, 227] on input "Yes" at bounding box center [298, 229] width 10 height 10
radio input "true"
click at [346, 283] on textarea at bounding box center [654, 290] width 723 height 46
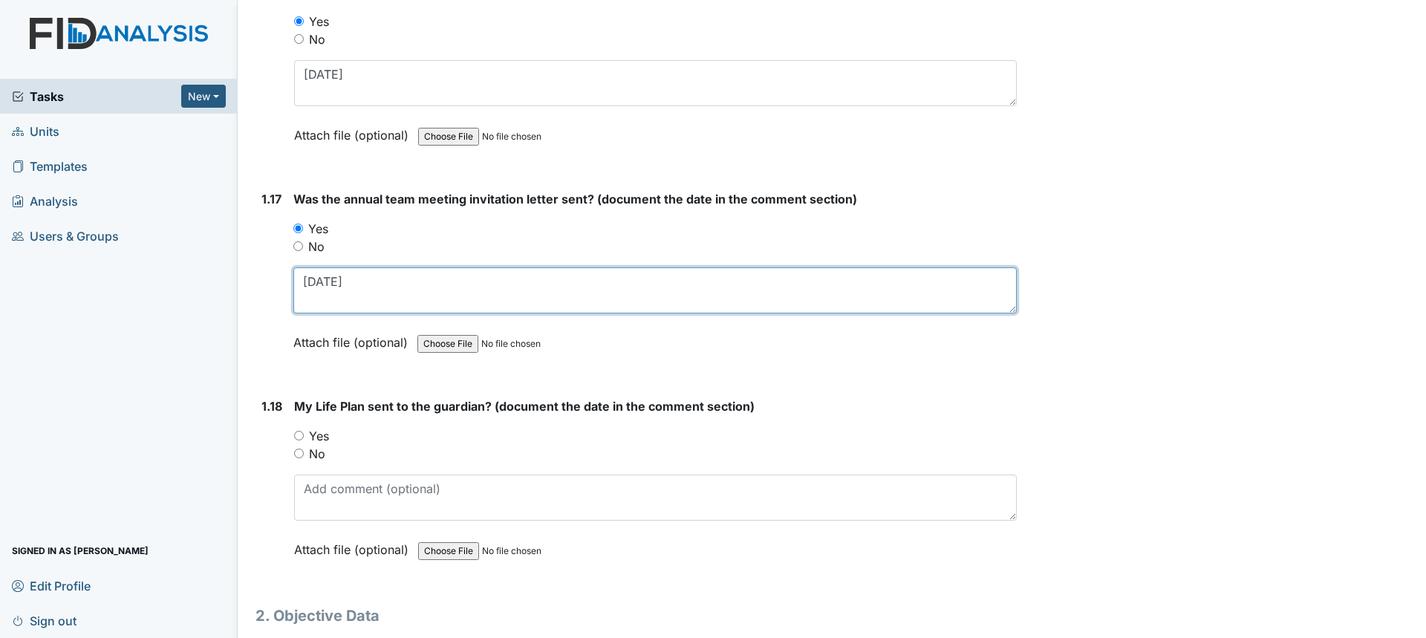
type textarea "9/23/25"
click at [326, 439] on label "Yes" at bounding box center [319, 436] width 20 height 18
click at [304, 439] on input "Yes" at bounding box center [299, 436] width 10 height 10
radio input "true"
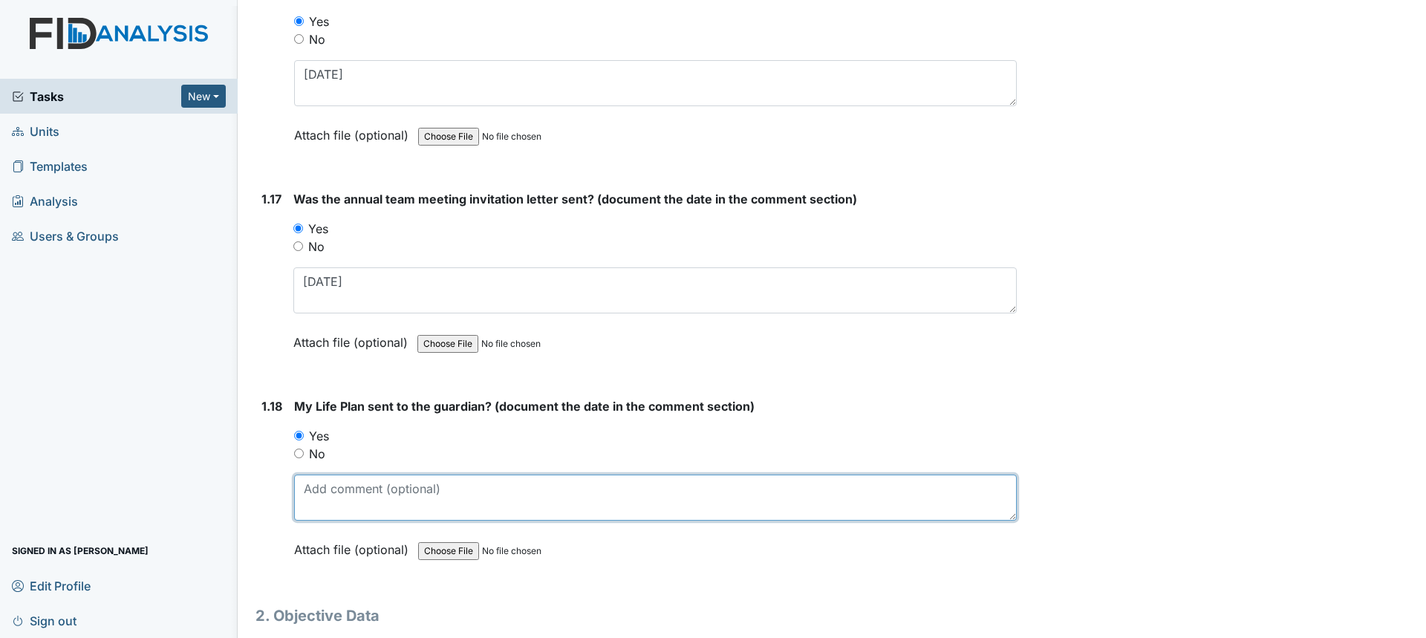
click at [365, 500] on textarea at bounding box center [655, 497] width 723 height 46
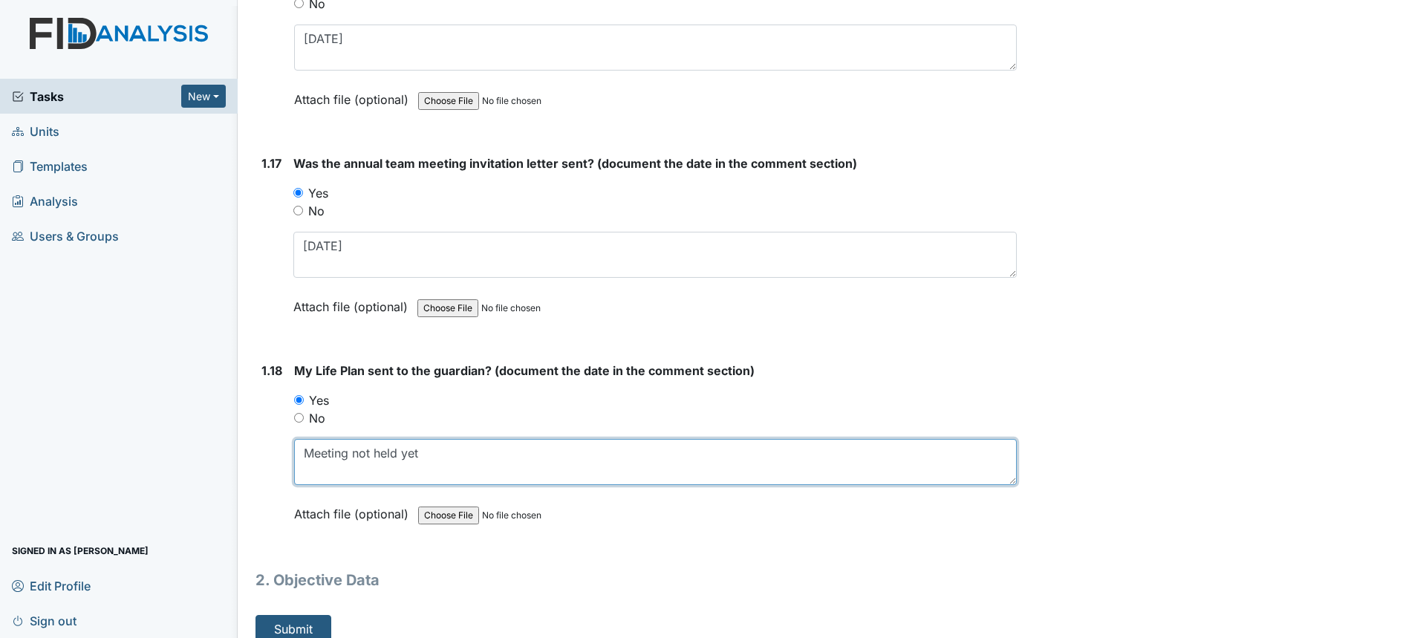
scroll to position [3543, 0]
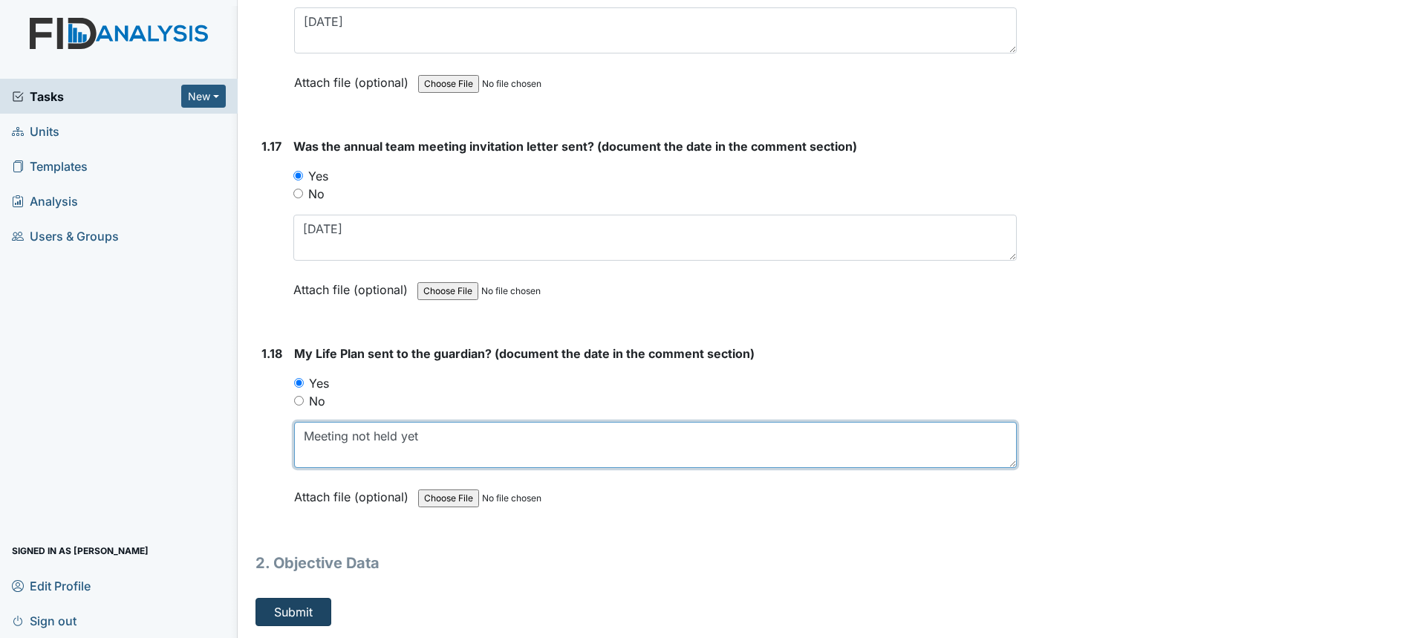
type textarea "Meeting not held yet"
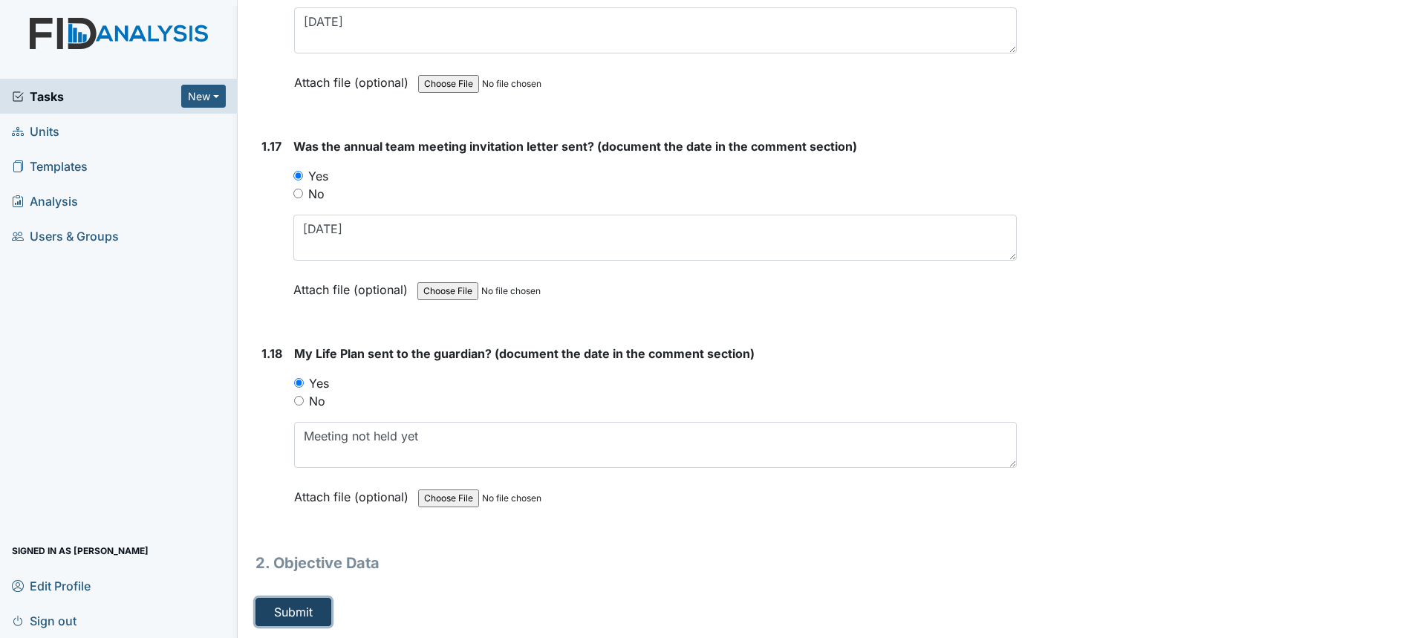
click at [321, 604] on button "Submit" at bounding box center [293, 612] width 76 height 28
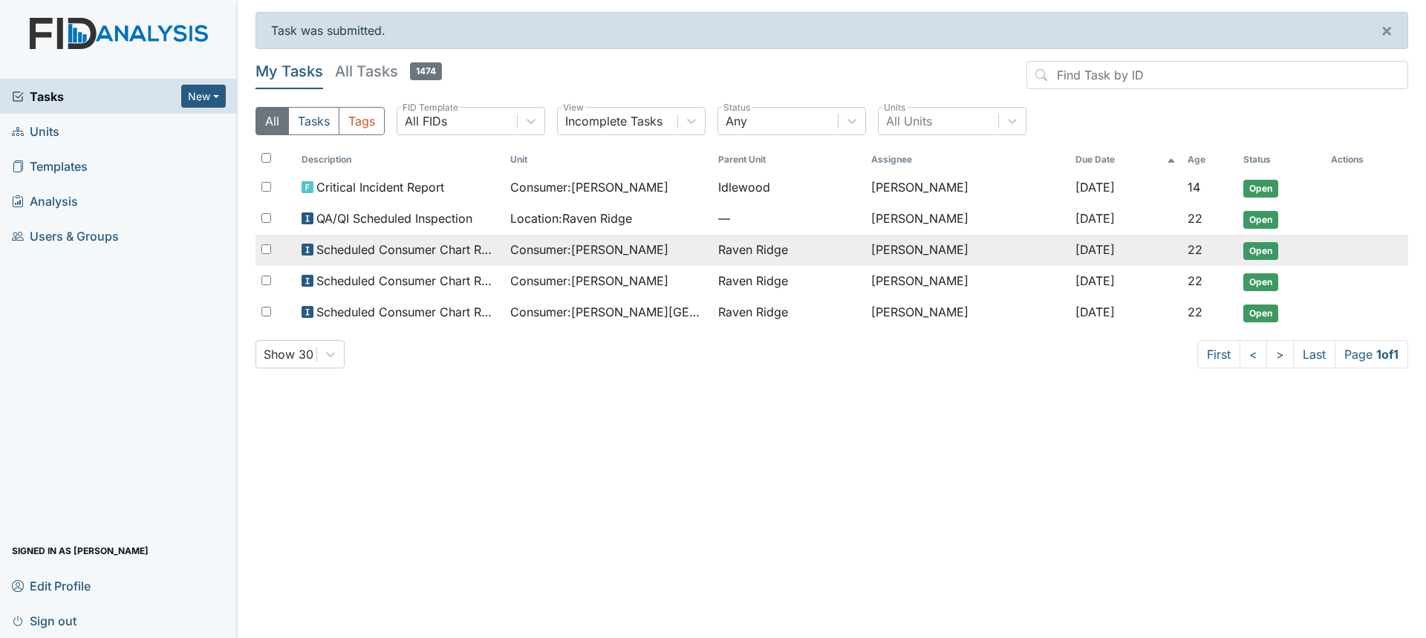
click at [731, 245] on span "Raven Ridge" at bounding box center [753, 250] width 70 height 18
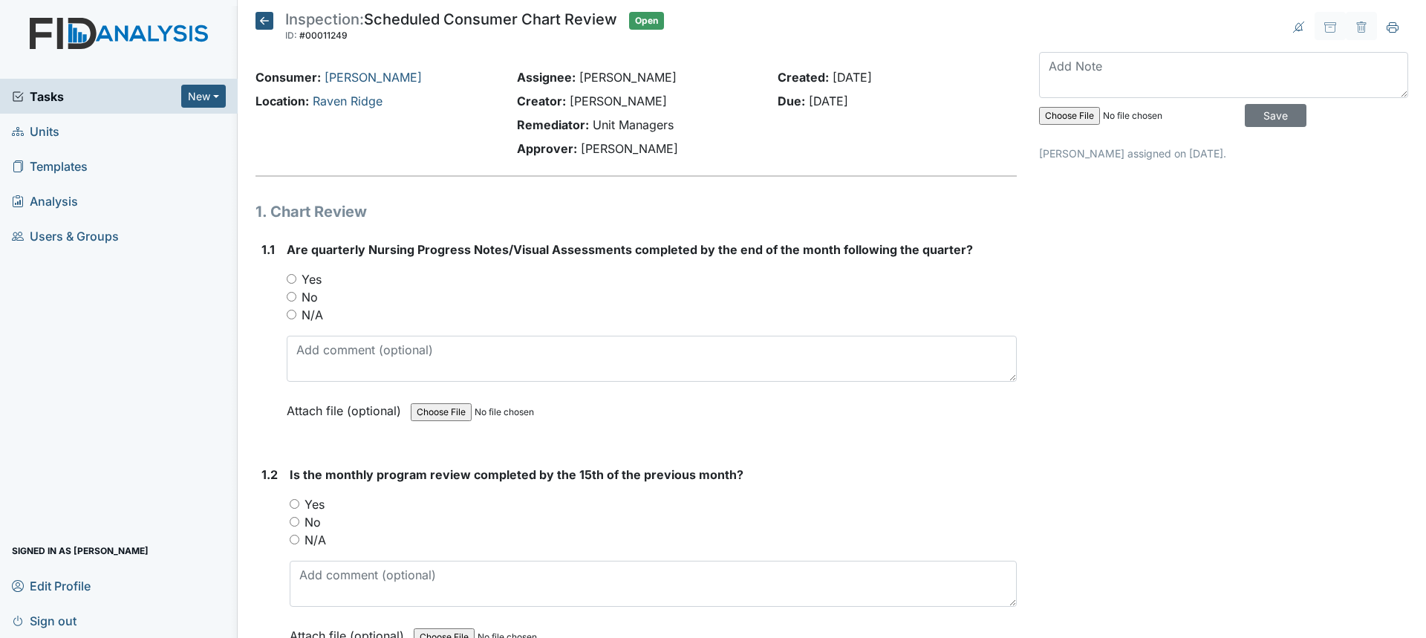
drag, startPoint x: 0, startPoint y: 0, endPoint x: 734, endPoint y: 224, distance: 767.2
